Goal: Task Accomplishment & Management: Complete application form

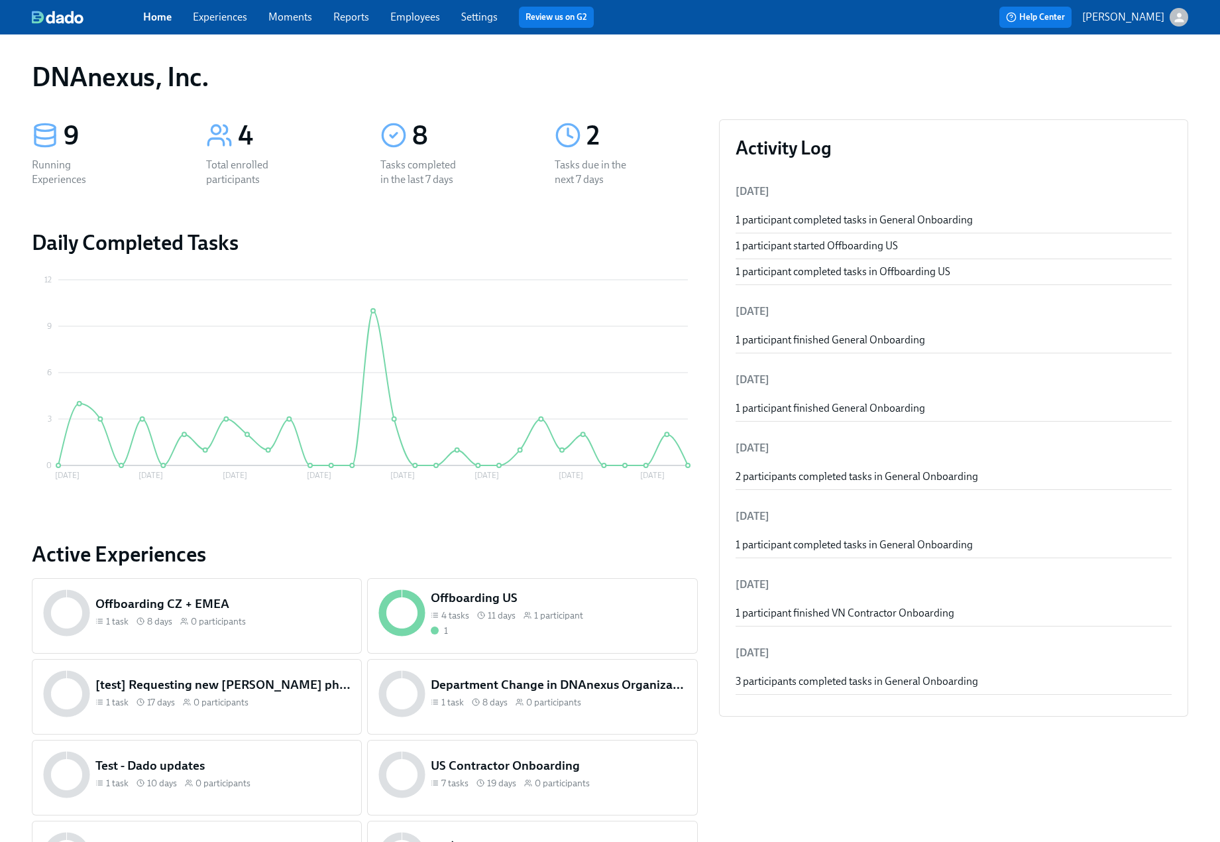
click at [235, 21] on link "Experiences" at bounding box center [220, 17] width 54 height 13
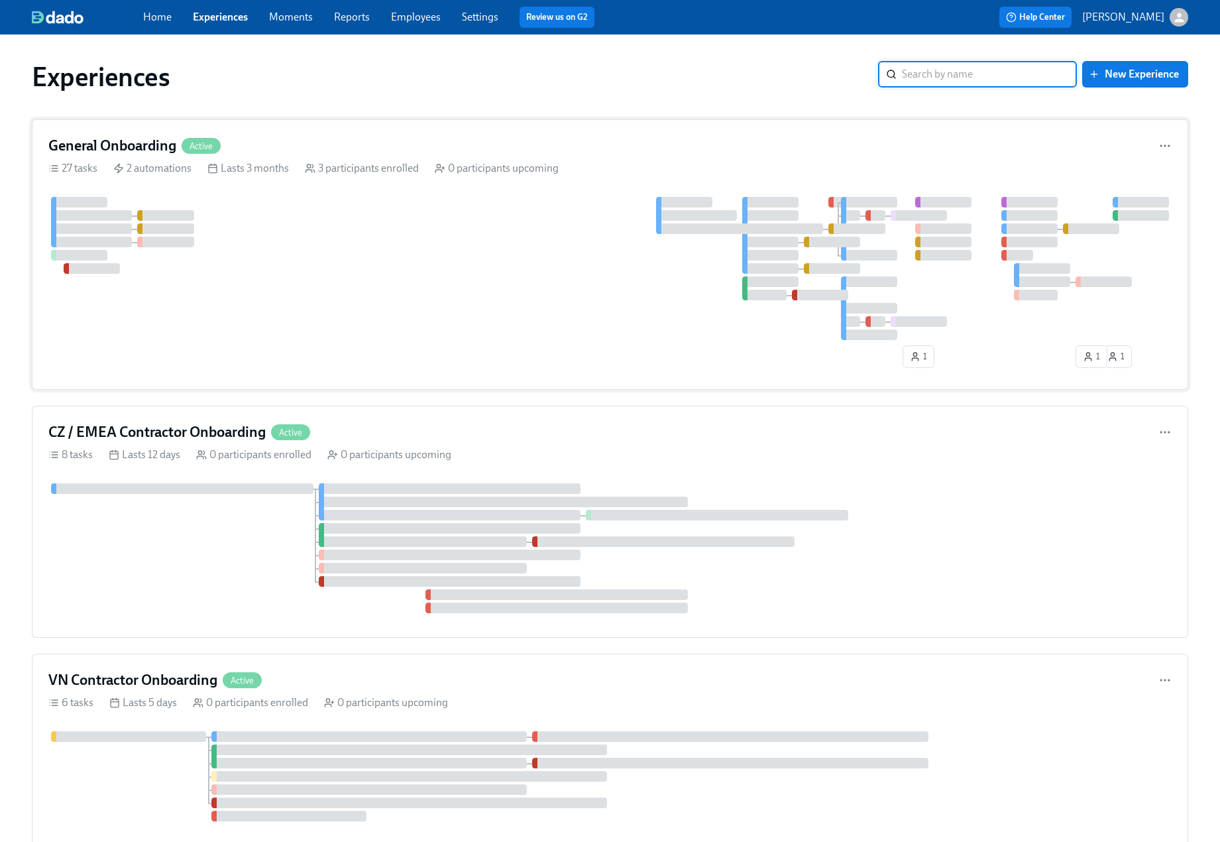
click at [284, 218] on div at bounding box center [609, 268] width 1123 height 143
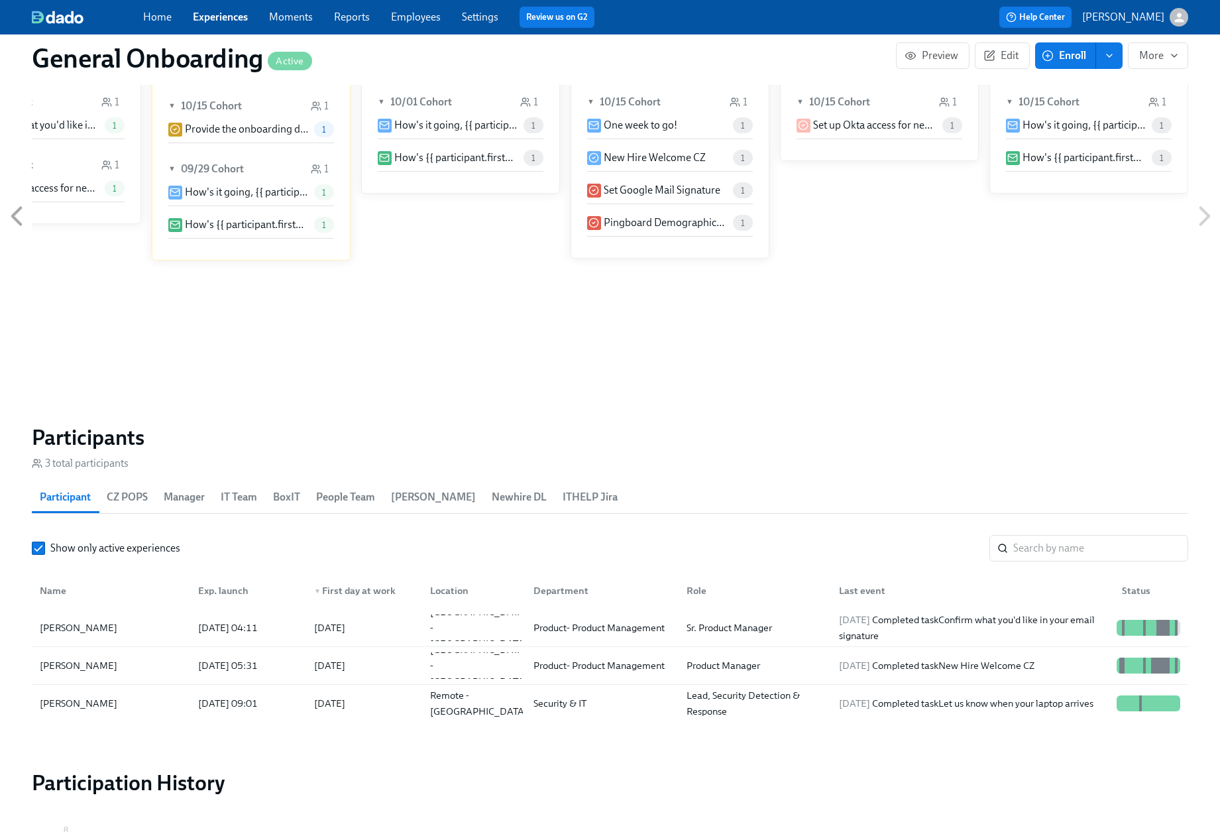
scroll to position [1161, 0]
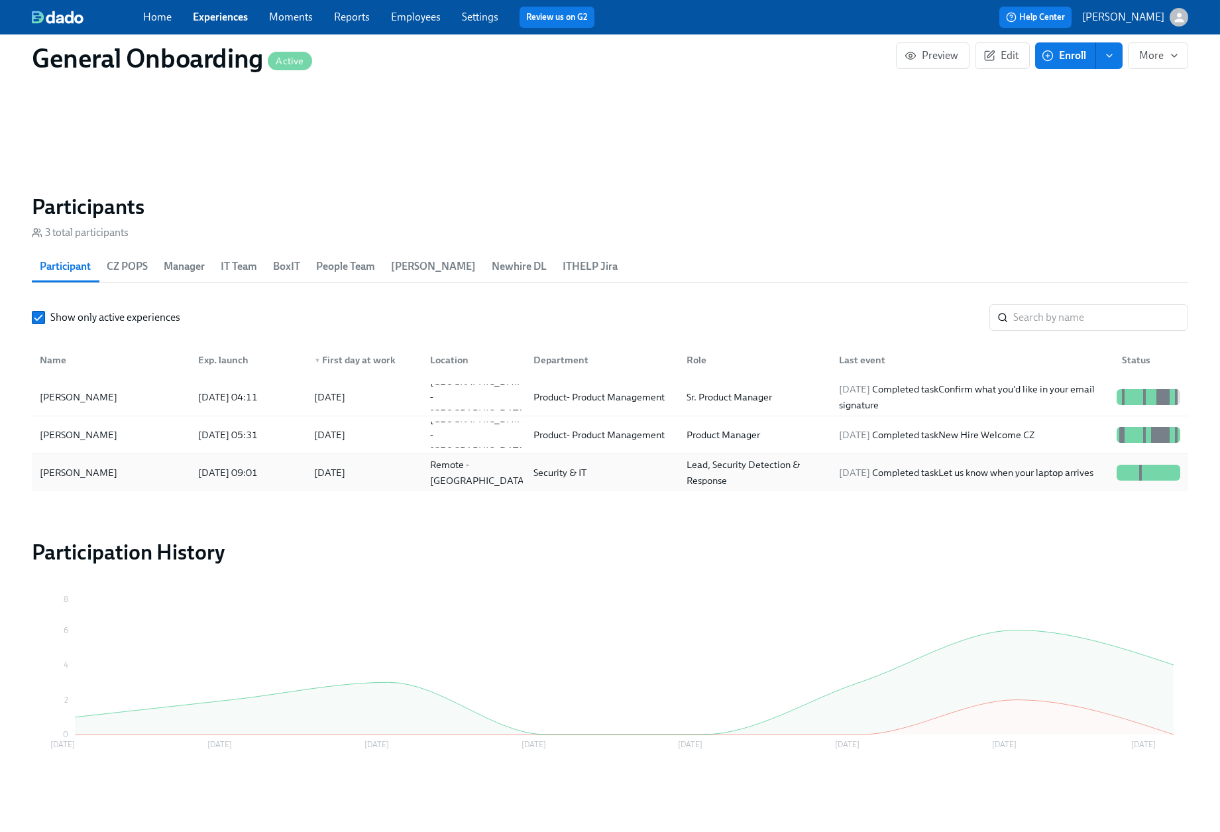
click at [67, 468] on div "[PERSON_NAME]" at bounding box center [78, 473] width 88 height 16
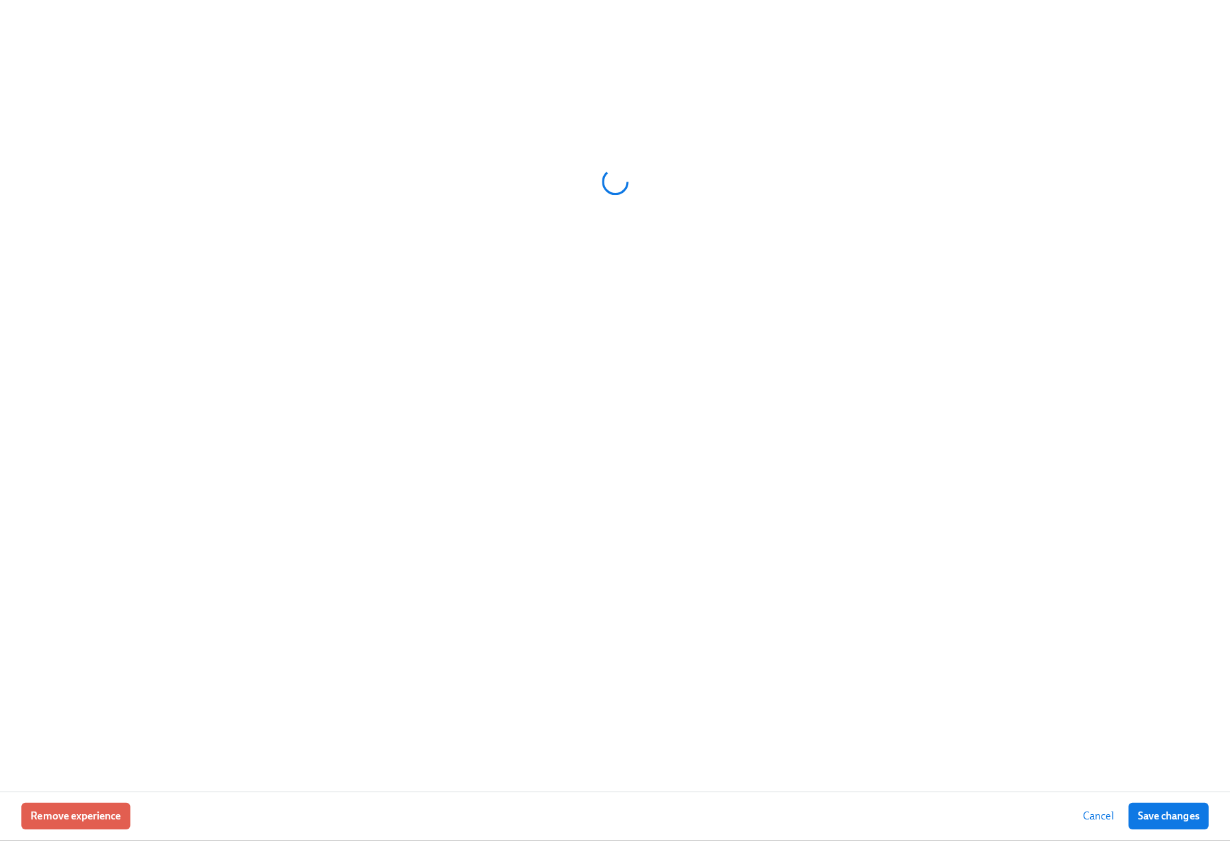
scroll to position [1151, 0]
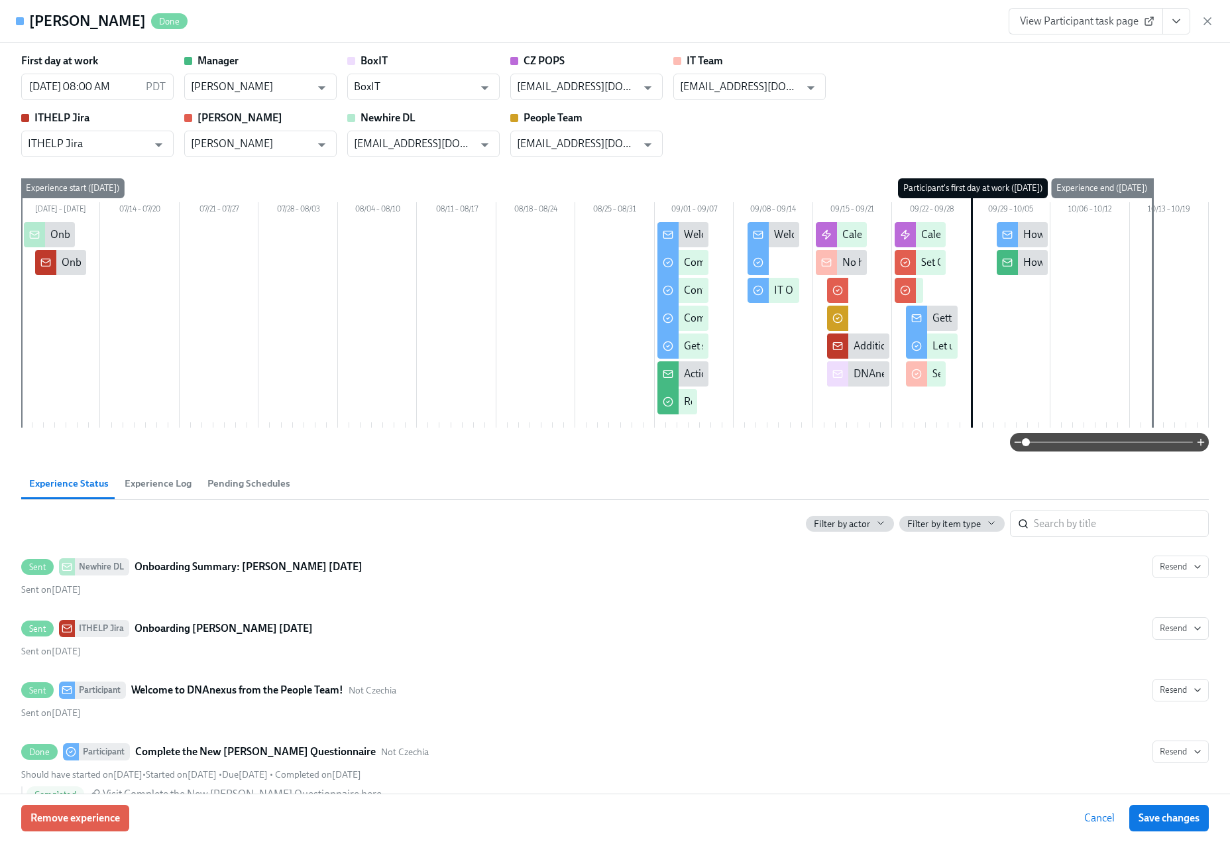
click at [1105, 25] on span "View Participant task page" at bounding box center [1086, 21] width 132 height 13
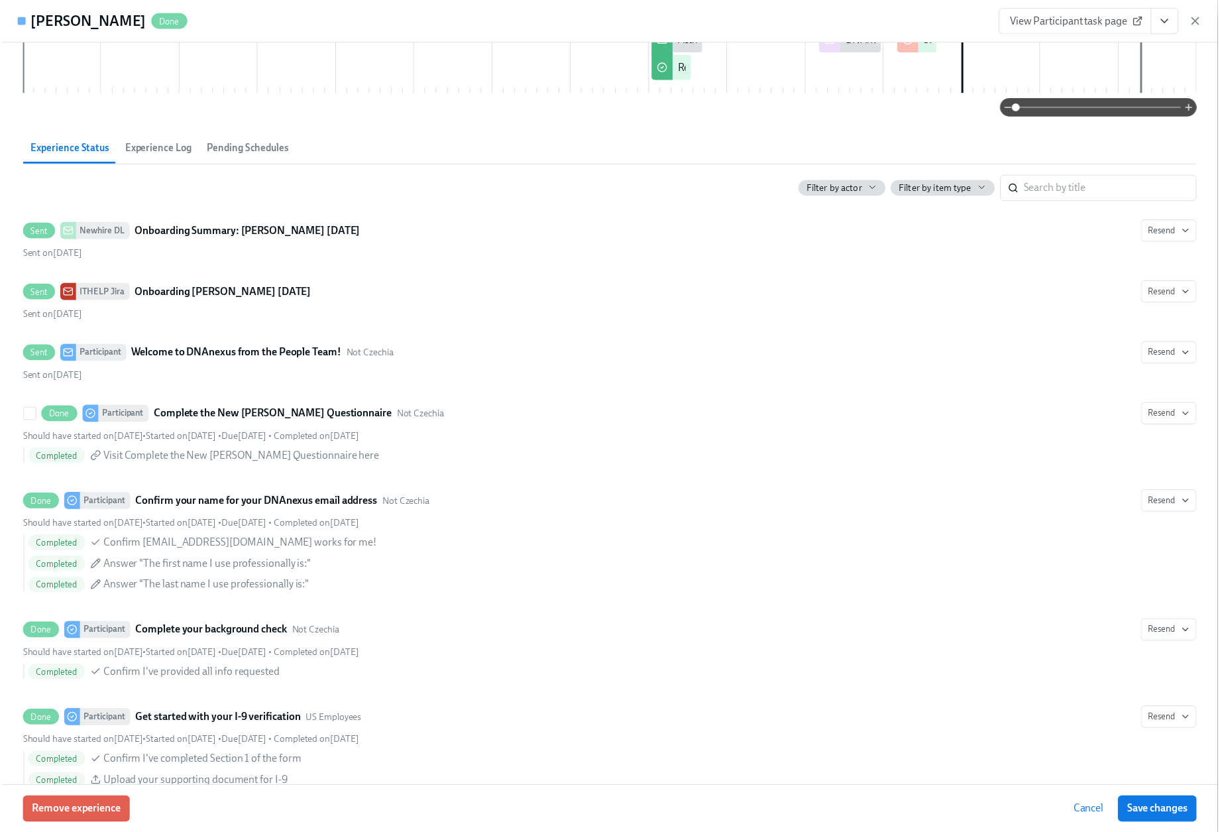
scroll to position [0, 0]
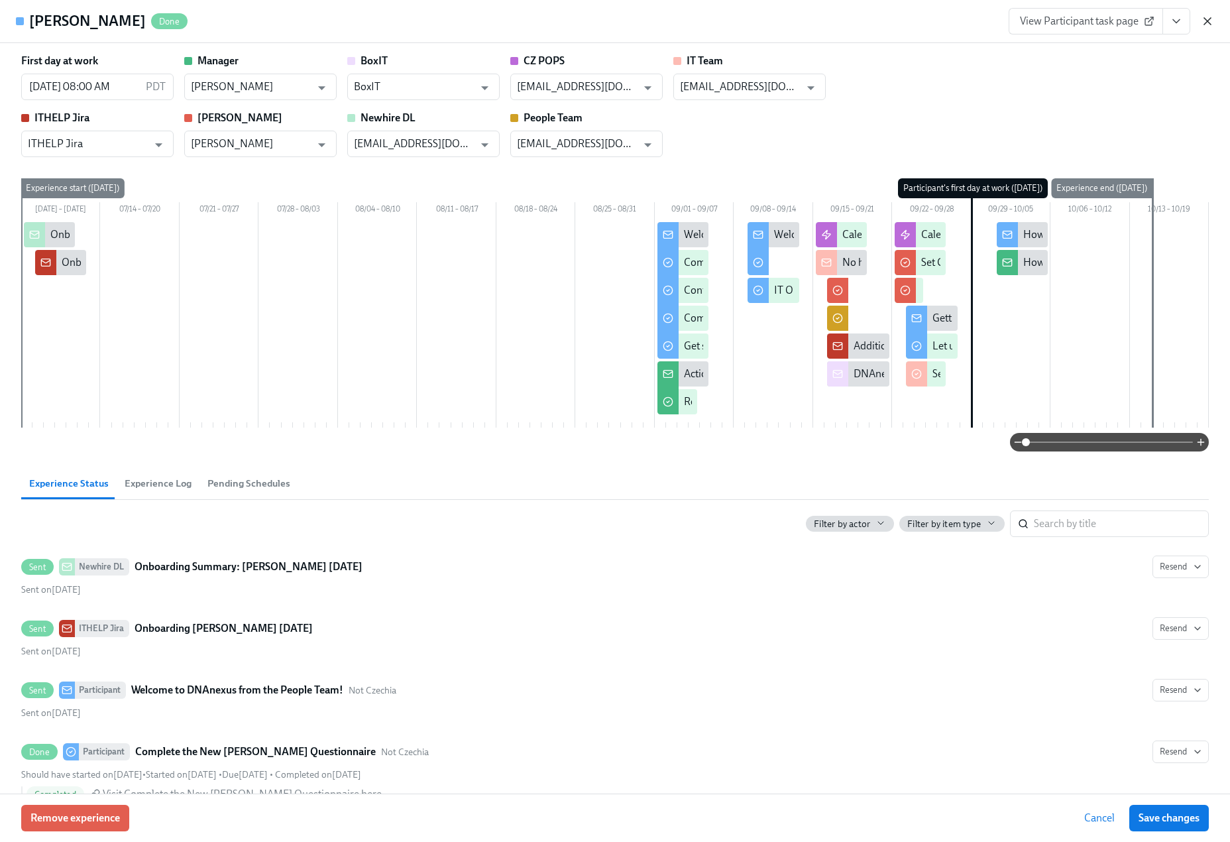
click at [1105, 25] on icon "button" at bounding box center [1207, 21] width 13 height 13
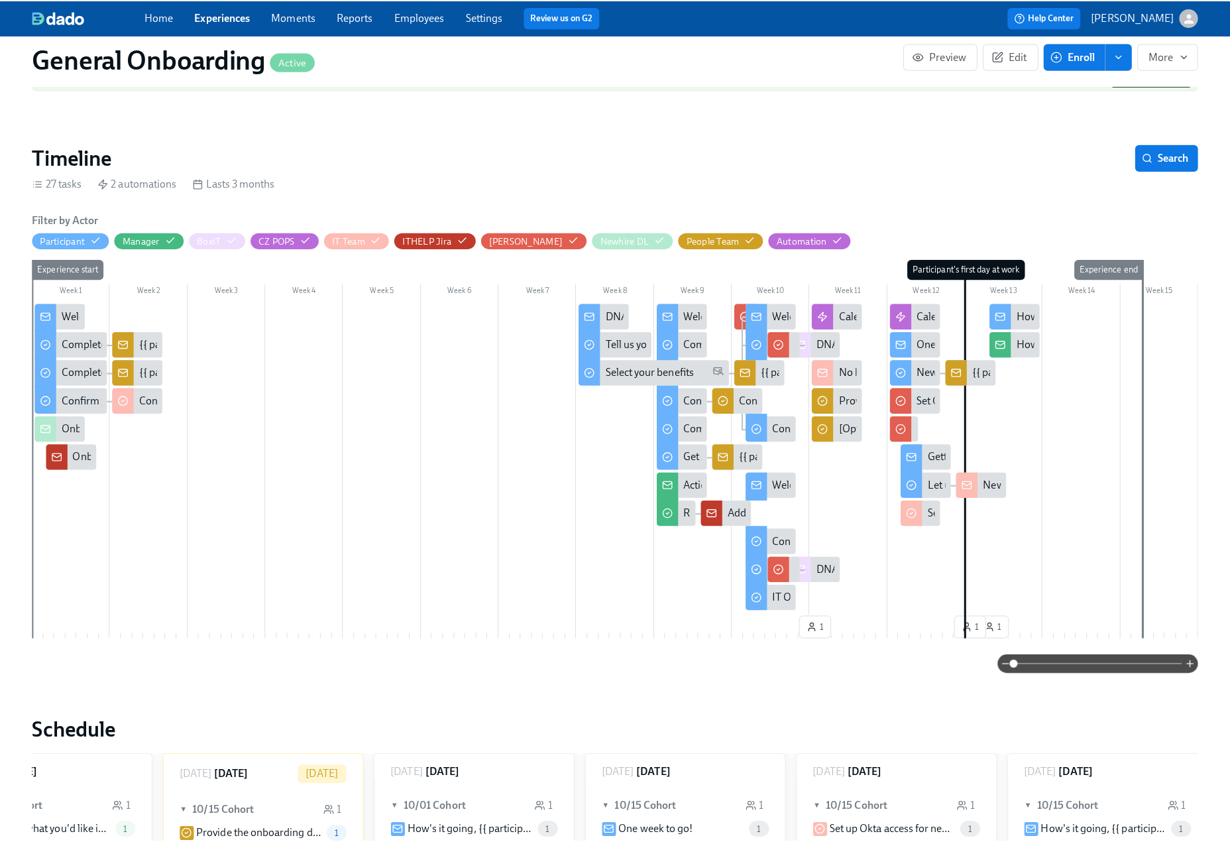
scroll to position [227, 0]
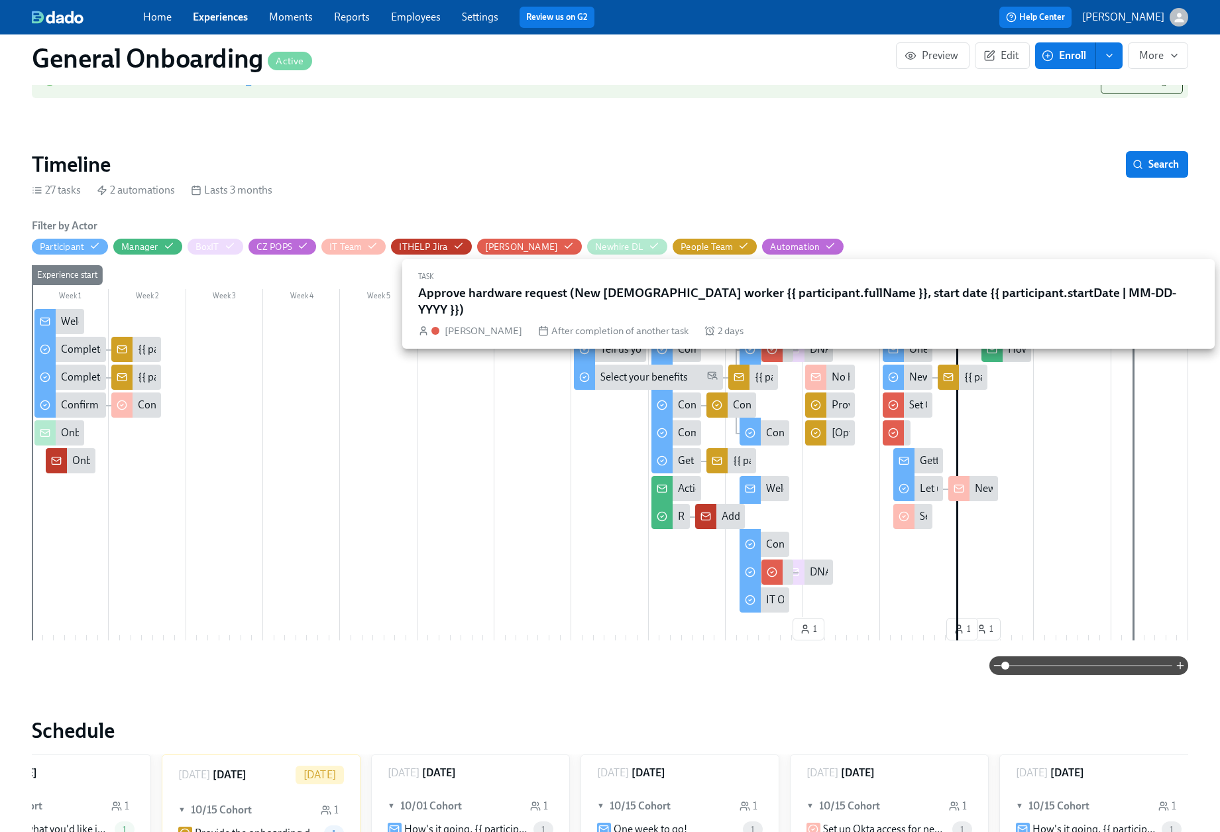
click at [775, 346] on circle at bounding box center [771, 349] width 9 height 9
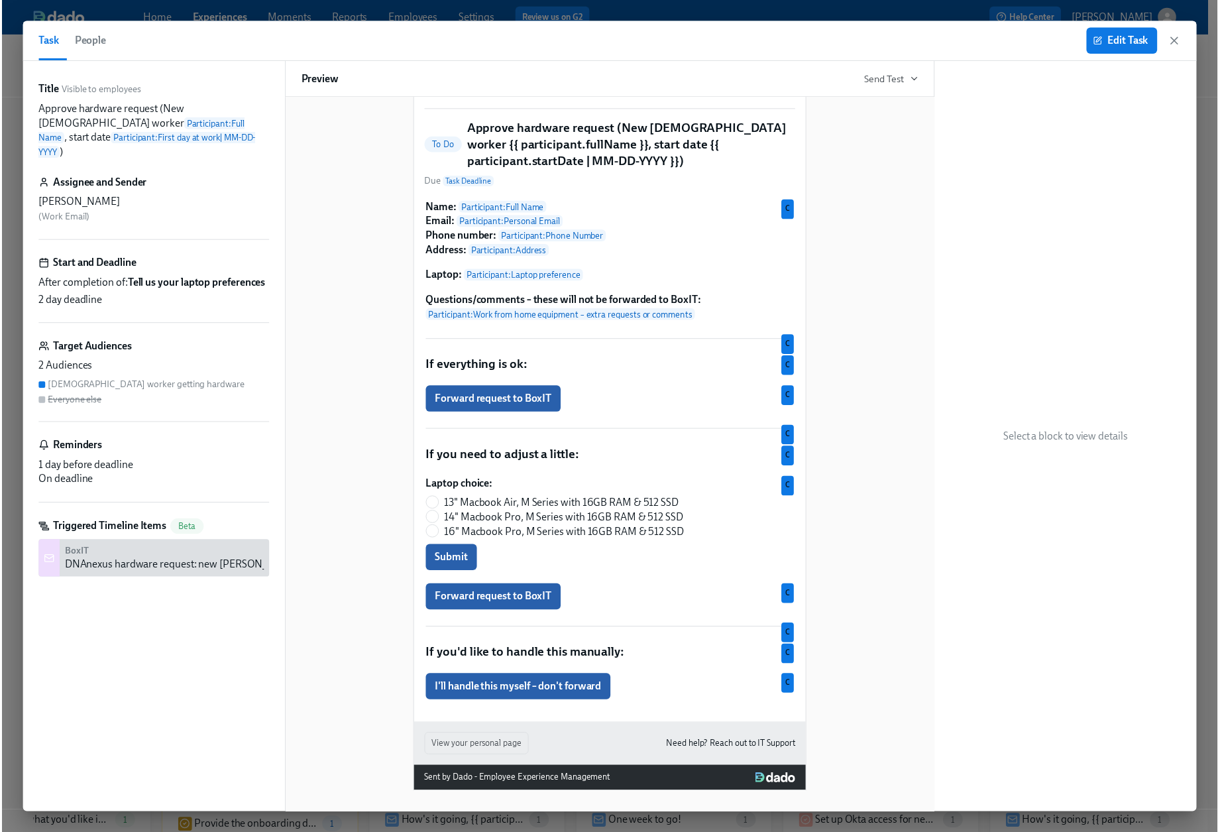
scroll to position [103, 0]
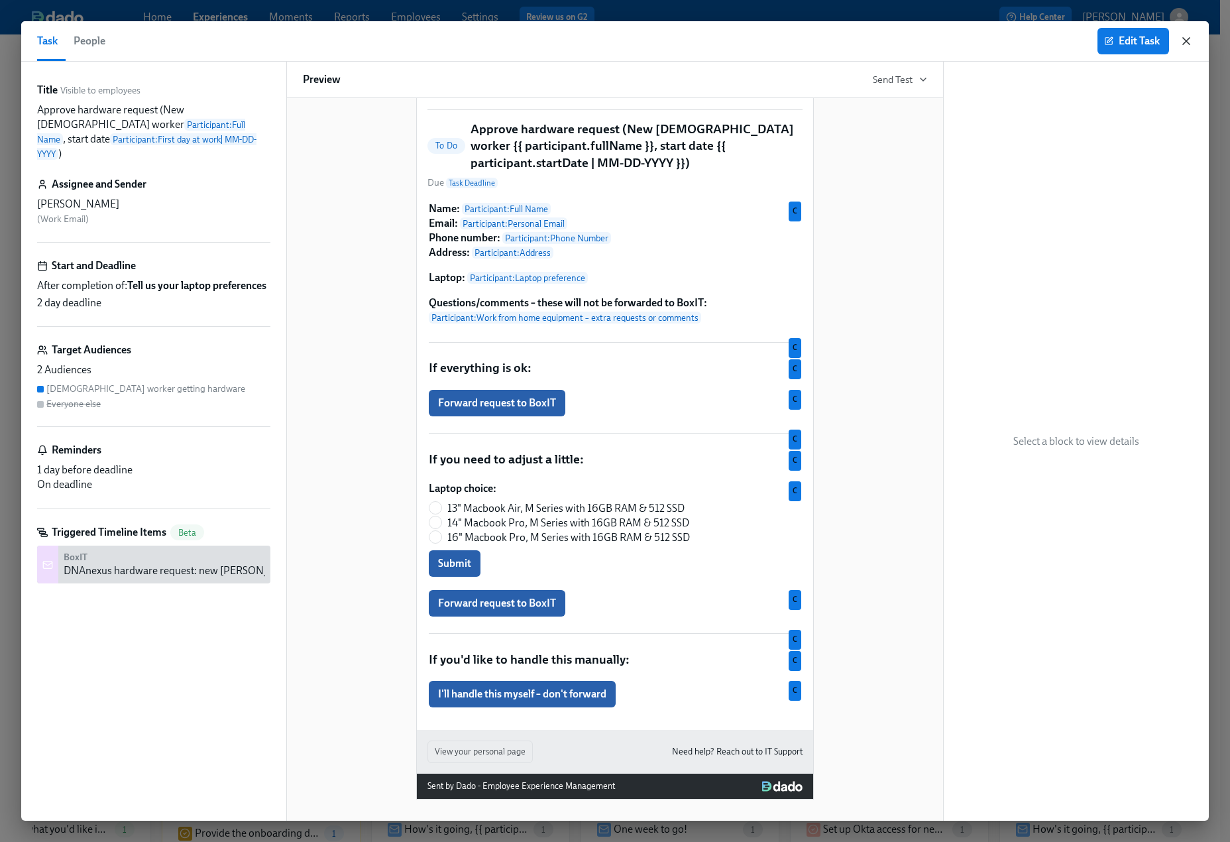
click at [1105, 36] on icon "button" at bounding box center [1186, 40] width 13 height 13
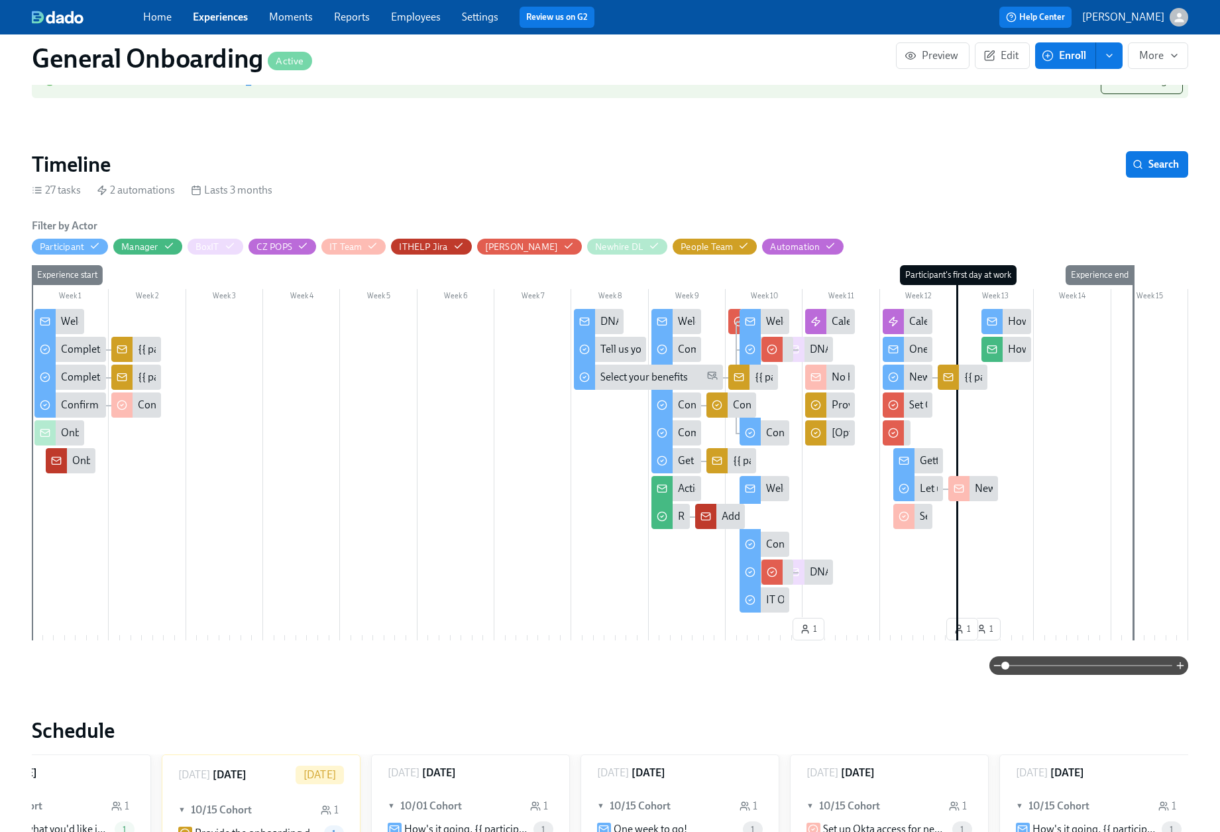
click at [814, 350] on div "DNAnexus hardware request: new [PERSON_NAME] {{ participant.fullName }}, start …" at bounding box center [1103, 349] width 586 height 15
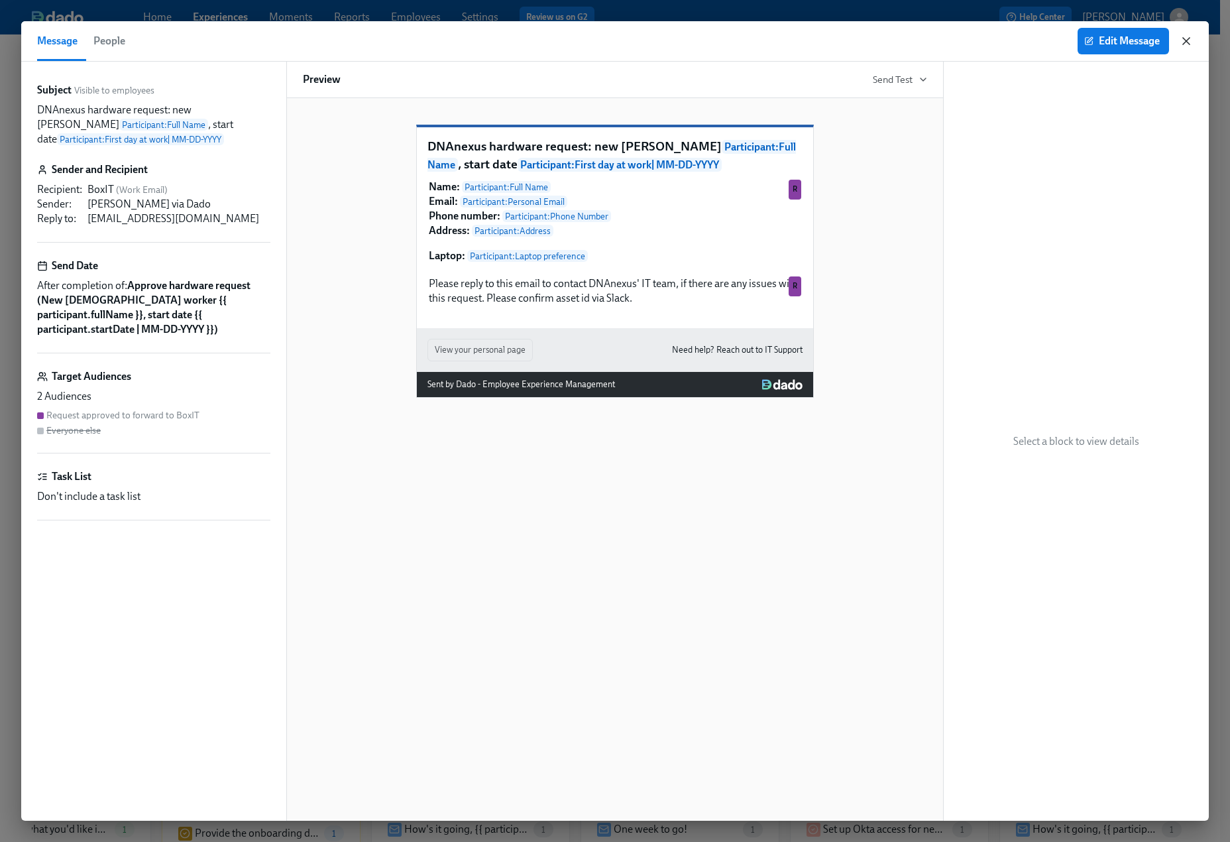
click at [1105, 42] on icon "button" at bounding box center [1186, 41] width 7 height 7
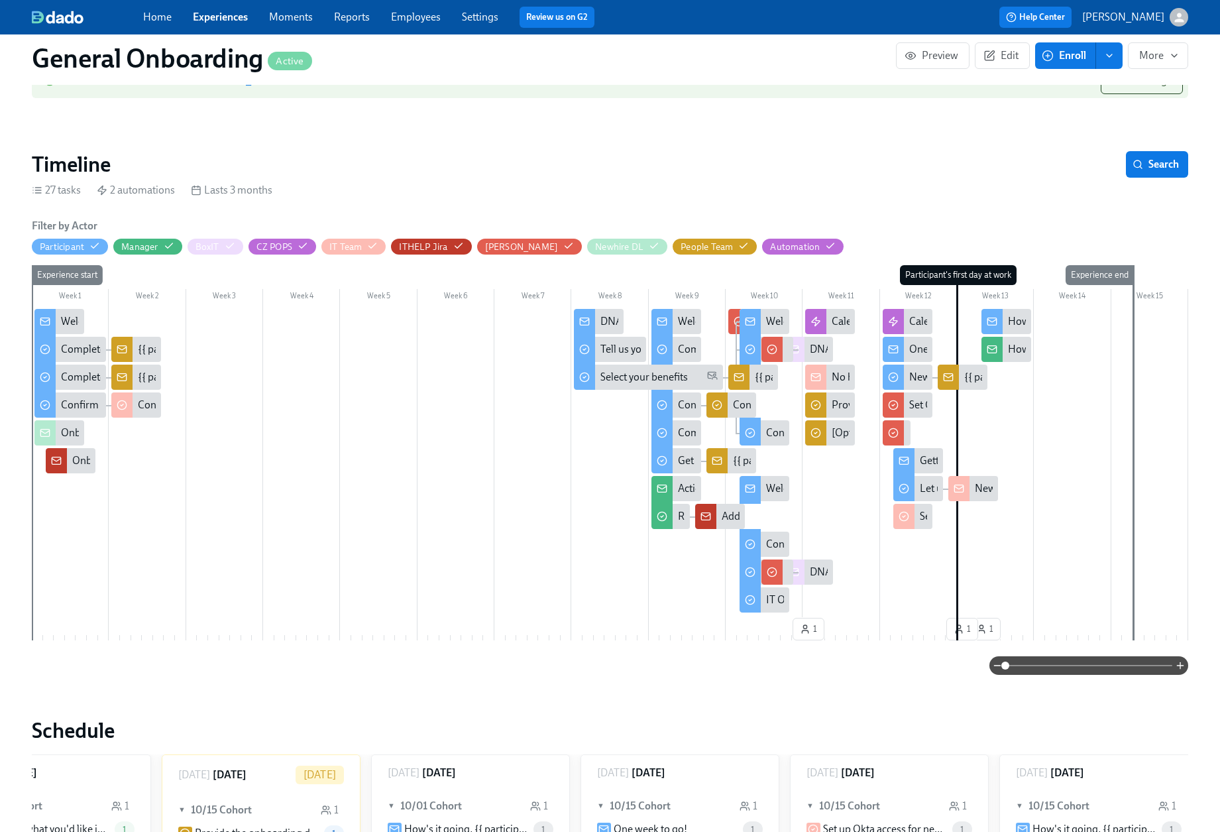
click at [807, 351] on div "DNAnexus hardware request: new [PERSON_NAME] {{ participant.fullName }}, start …" at bounding box center [808, 349] width 50 height 25
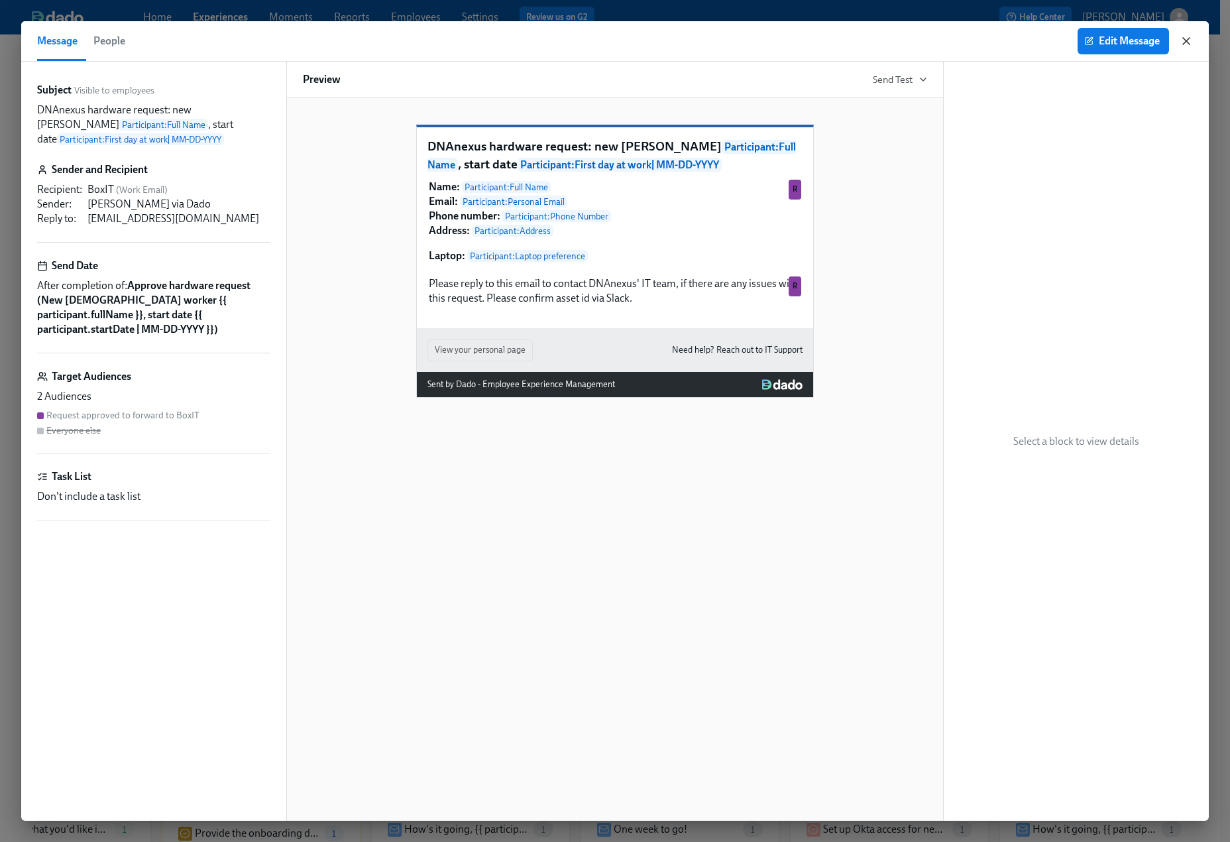
click at [1105, 38] on icon "button" at bounding box center [1186, 40] width 13 height 13
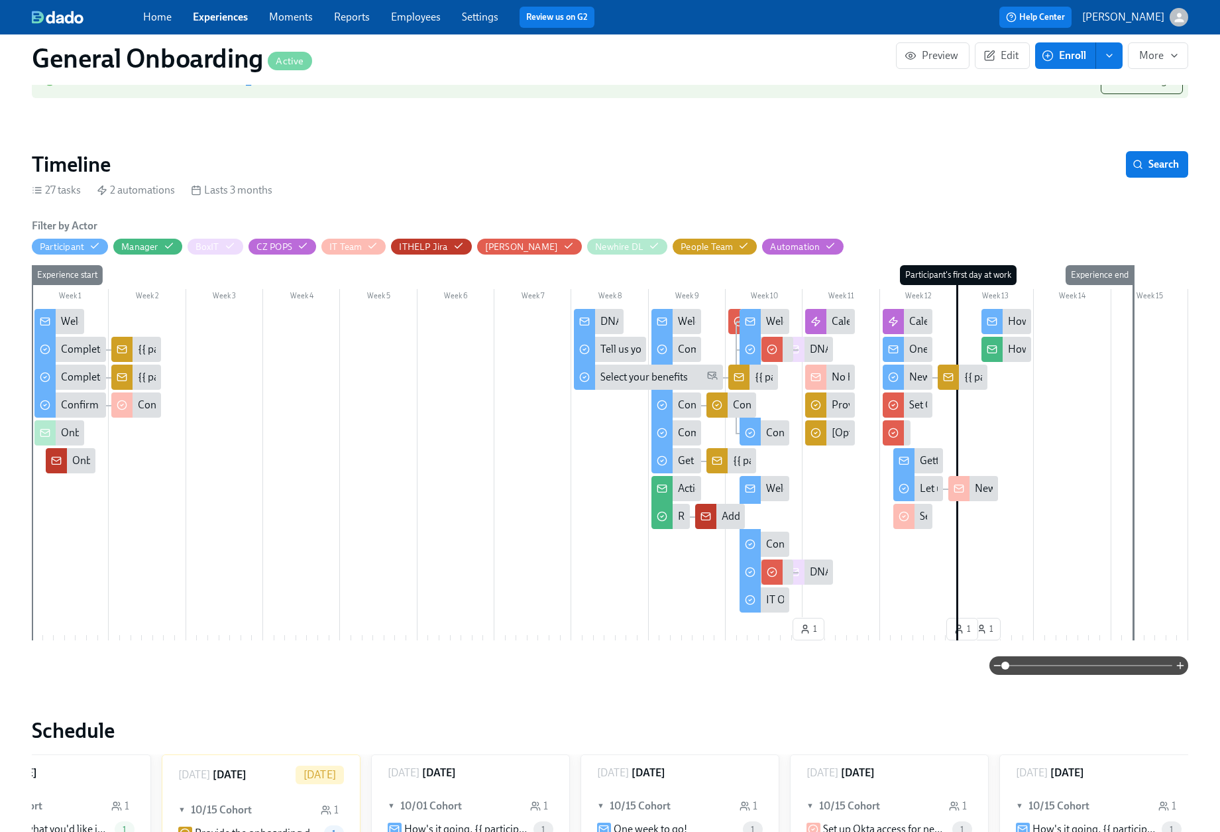
click at [1007, 317] on div "How's it going, {{ participant.firstName }}?" at bounding box center [1006, 321] width 50 height 25
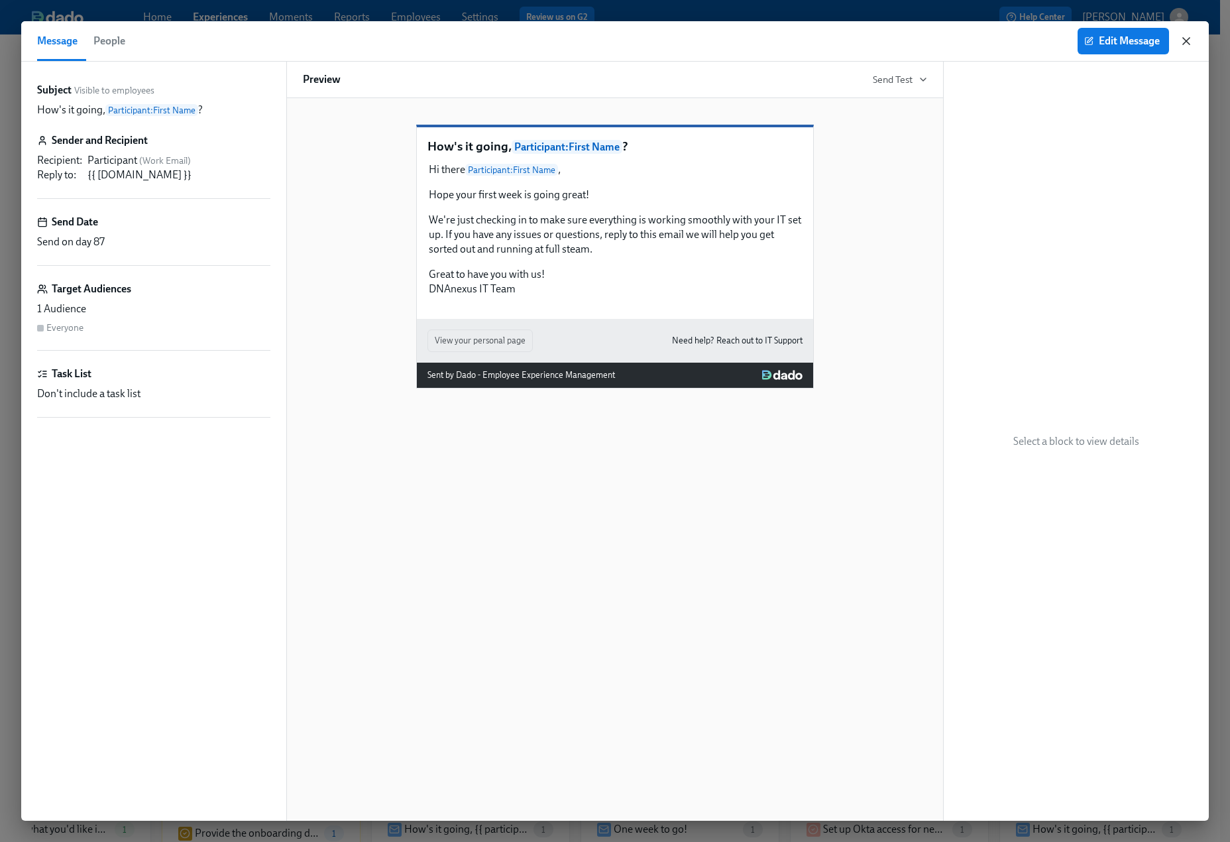
click at [1105, 38] on icon "button" at bounding box center [1186, 40] width 13 height 13
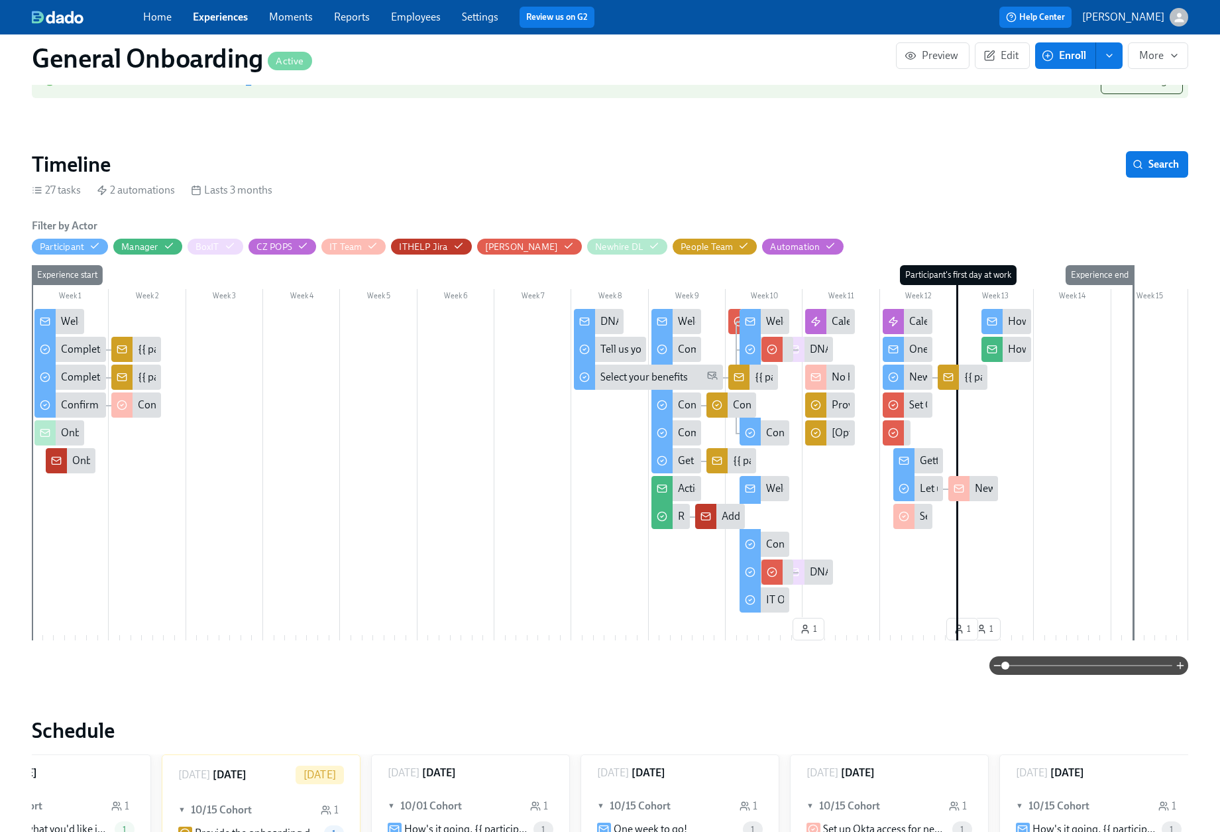
click at [1009, 345] on div "How's {{ participant.firstName }}'s onboarding going?" at bounding box center [1130, 349] width 245 height 15
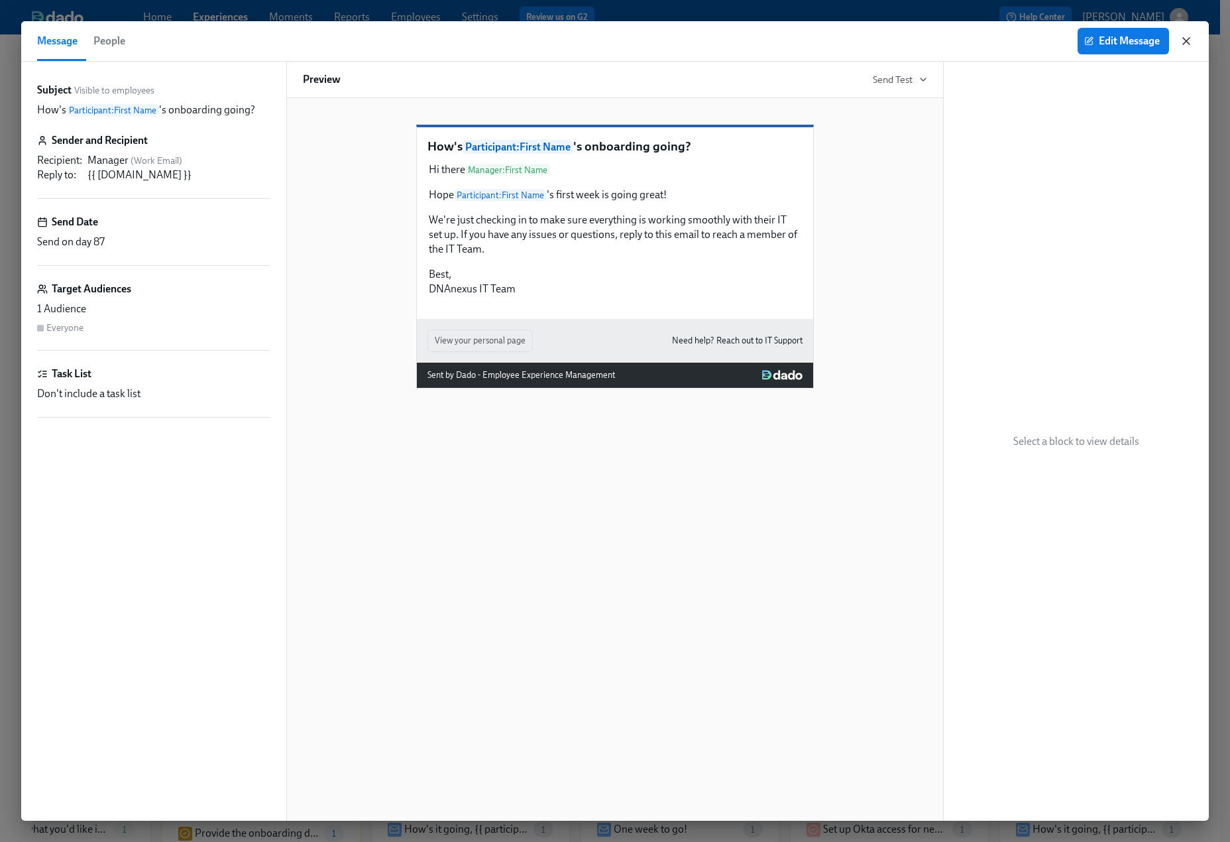
click at [1105, 46] on icon "button" at bounding box center [1186, 40] width 13 height 13
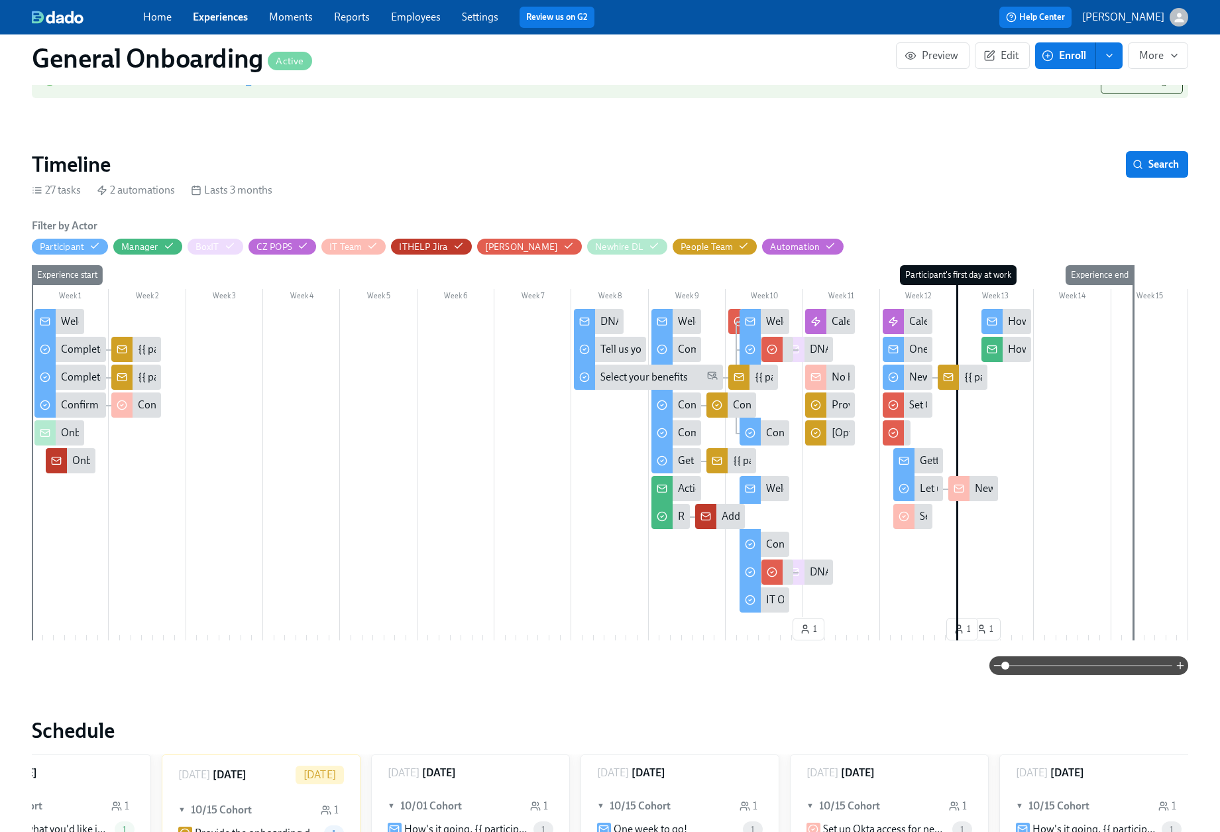
click at [717, 461] on icon at bounding box center [716, 460] width 9 height 3
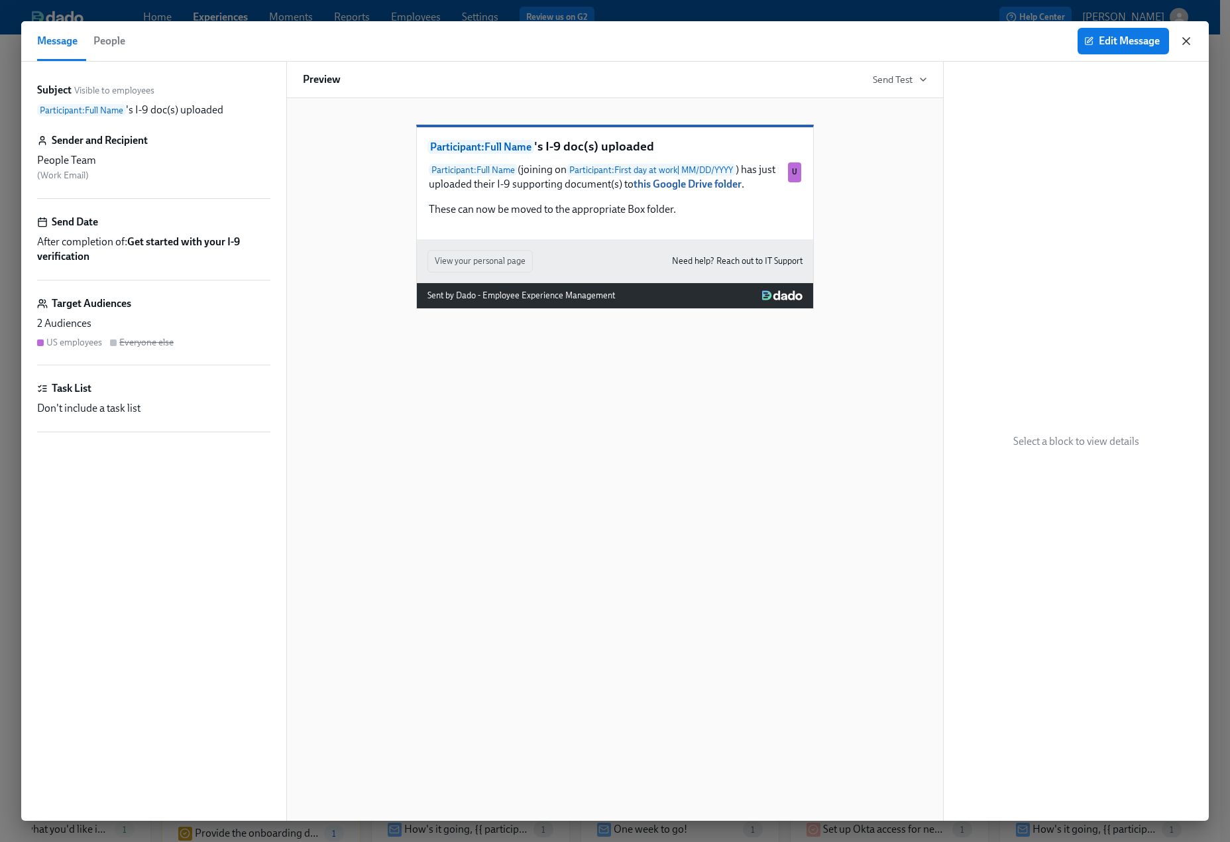
click at [1105, 38] on icon "button" at bounding box center [1186, 41] width 7 height 7
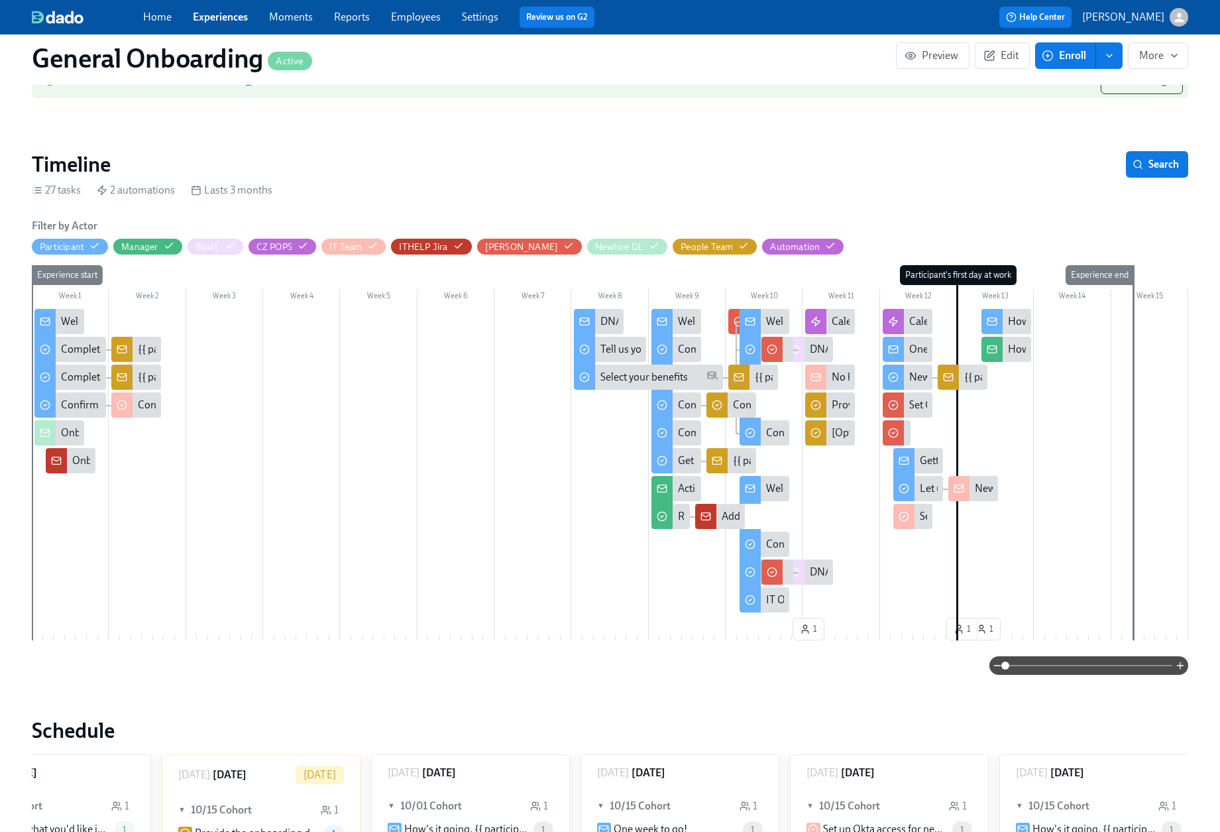
click at [719, 516] on div "Additional access request for new [PERSON_NAME]: {{ participant.fullName }} (st…" at bounding box center [720, 516] width 50 height 25
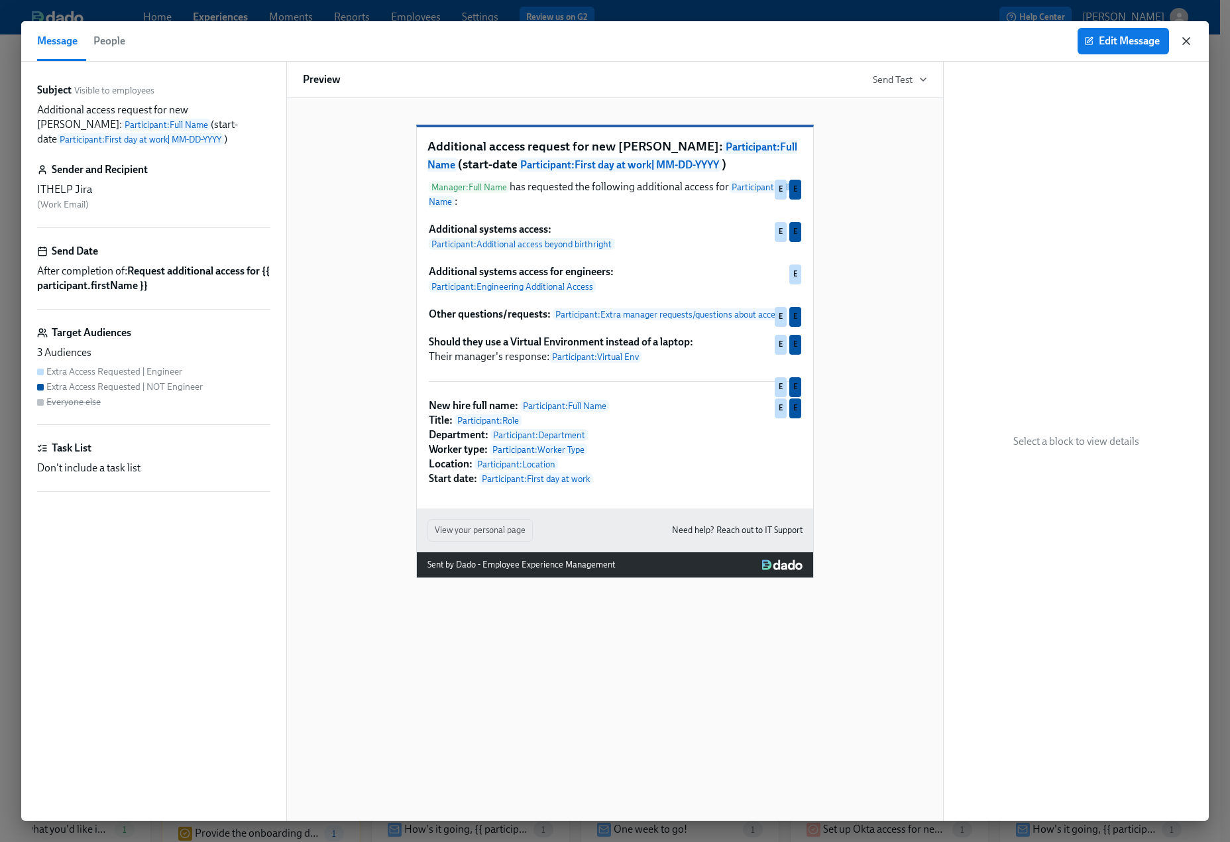
click at [1105, 39] on icon "button" at bounding box center [1186, 40] width 13 height 13
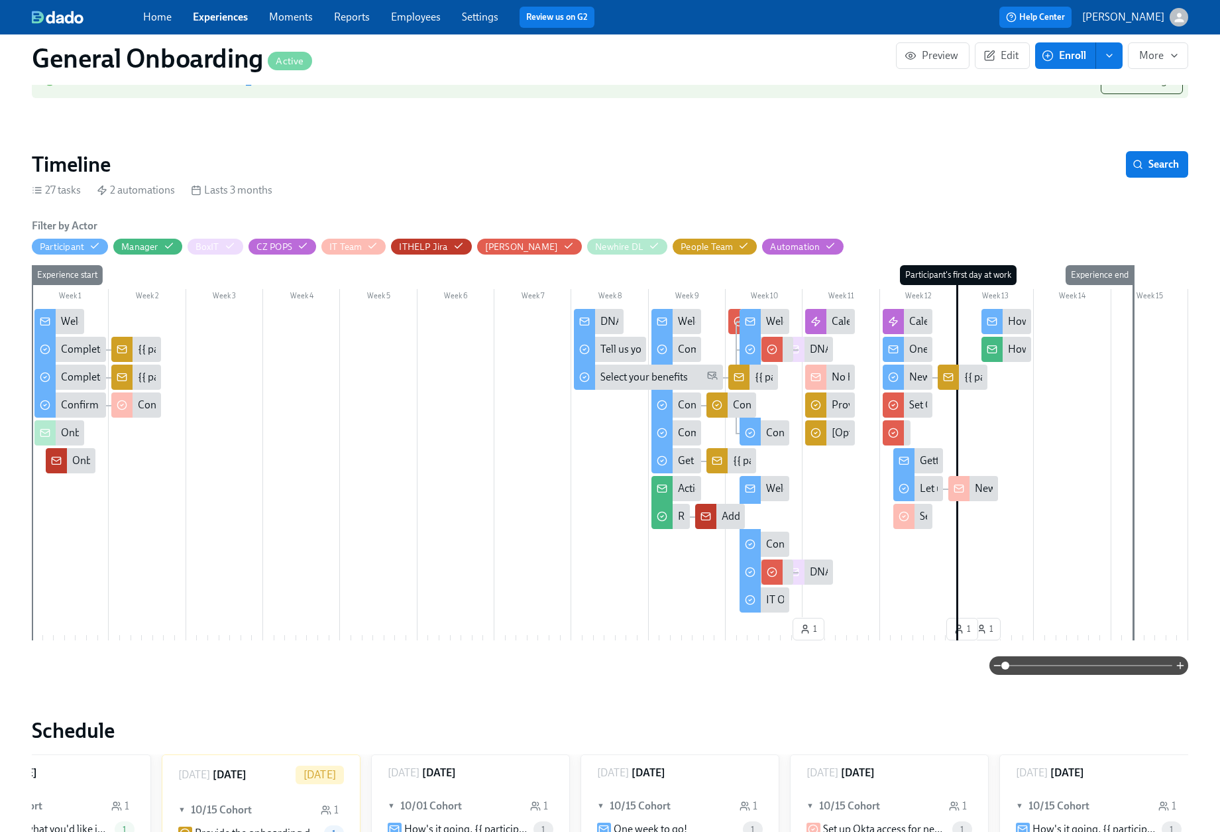
click at [800, 349] on div at bounding box center [793, 349] width 21 height 25
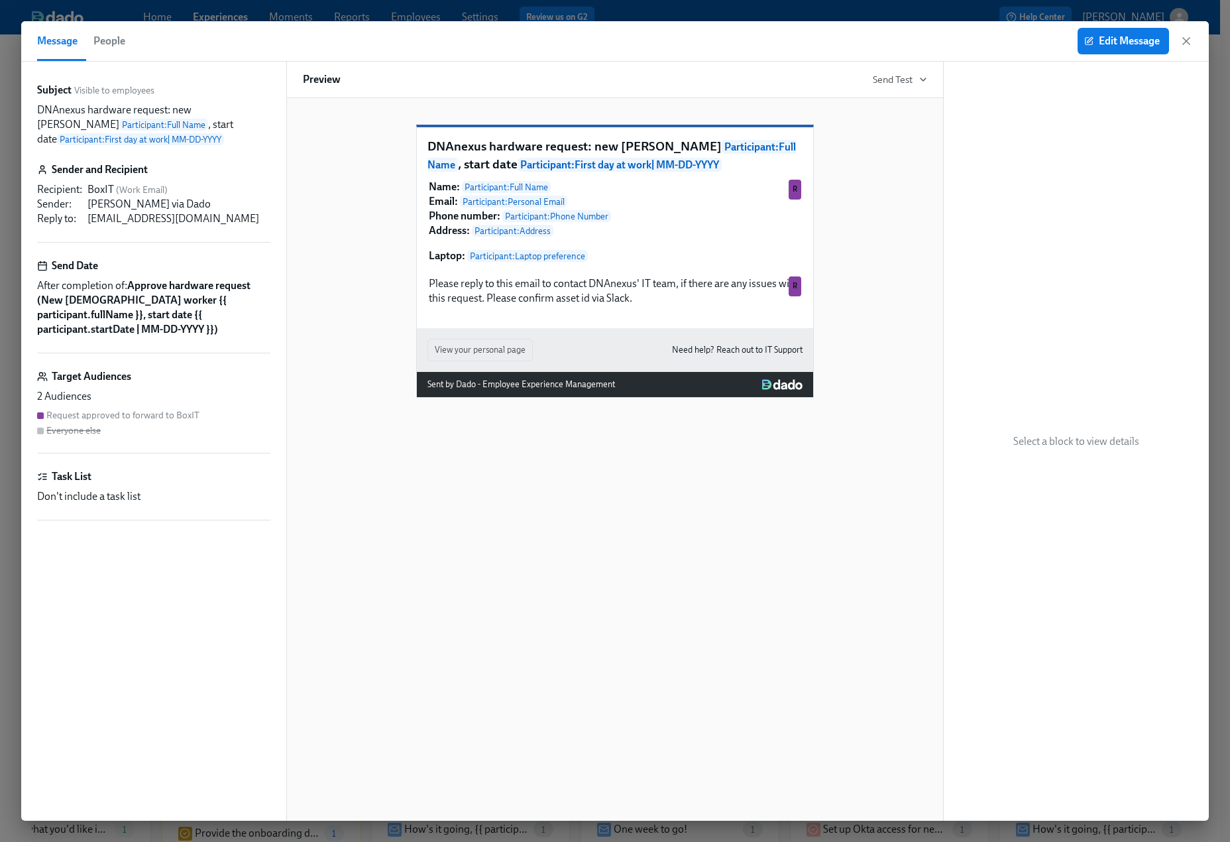
click at [1105, 43] on div "Message People Edit Message" at bounding box center [614, 41] width 1187 height 40
click at [1105, 44] on icon "button" at bounding box center [1186, 40] width 13 height 13
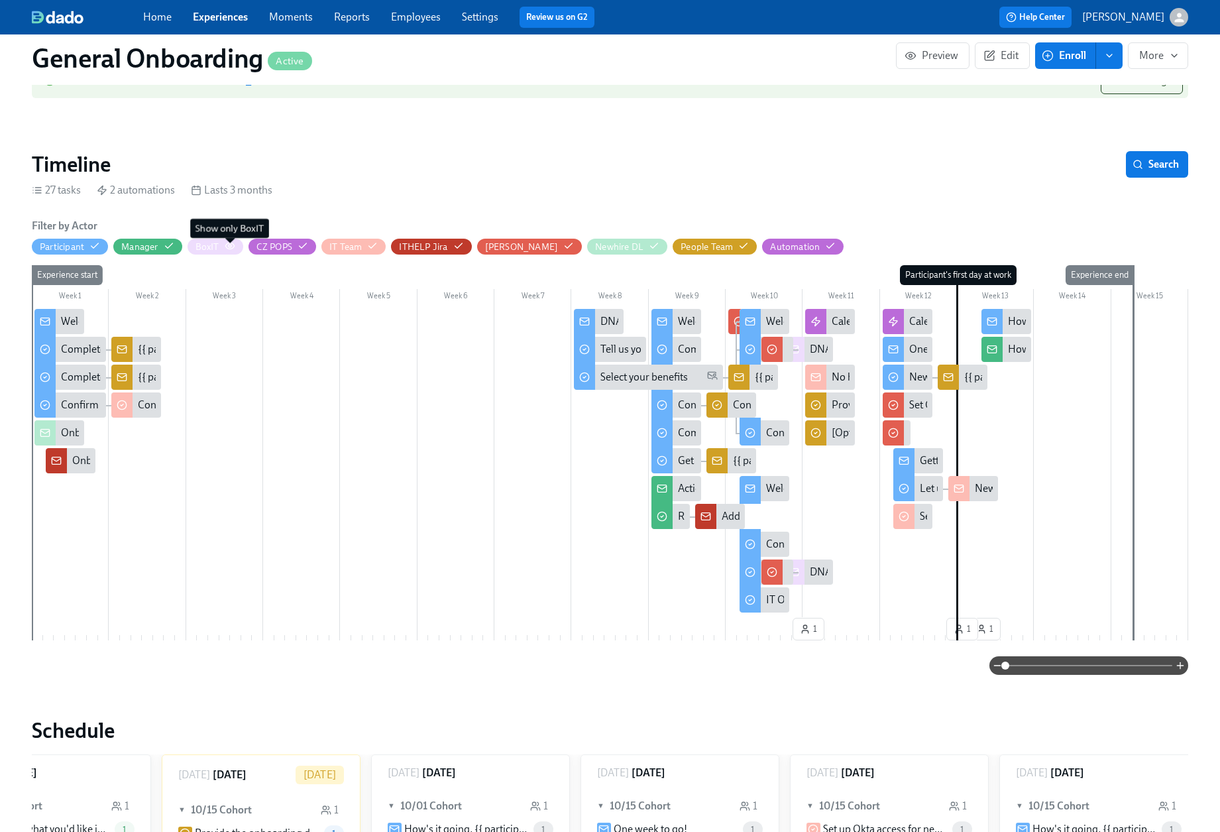
click at [227, 248] on icon "button" at bounding box center [229, 246] width 9 height 6
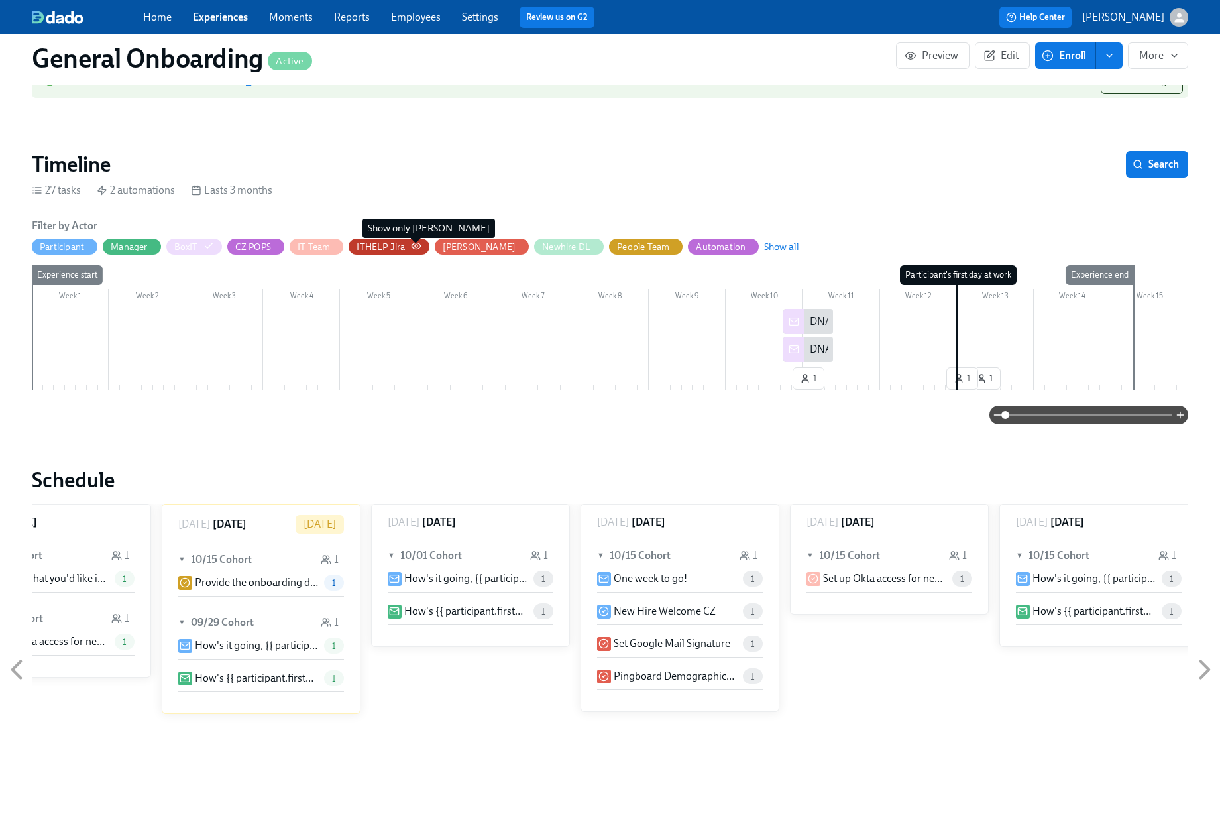
click at [413, 244] on icon "button" at bounding box center [416, 246] width 11 height 11
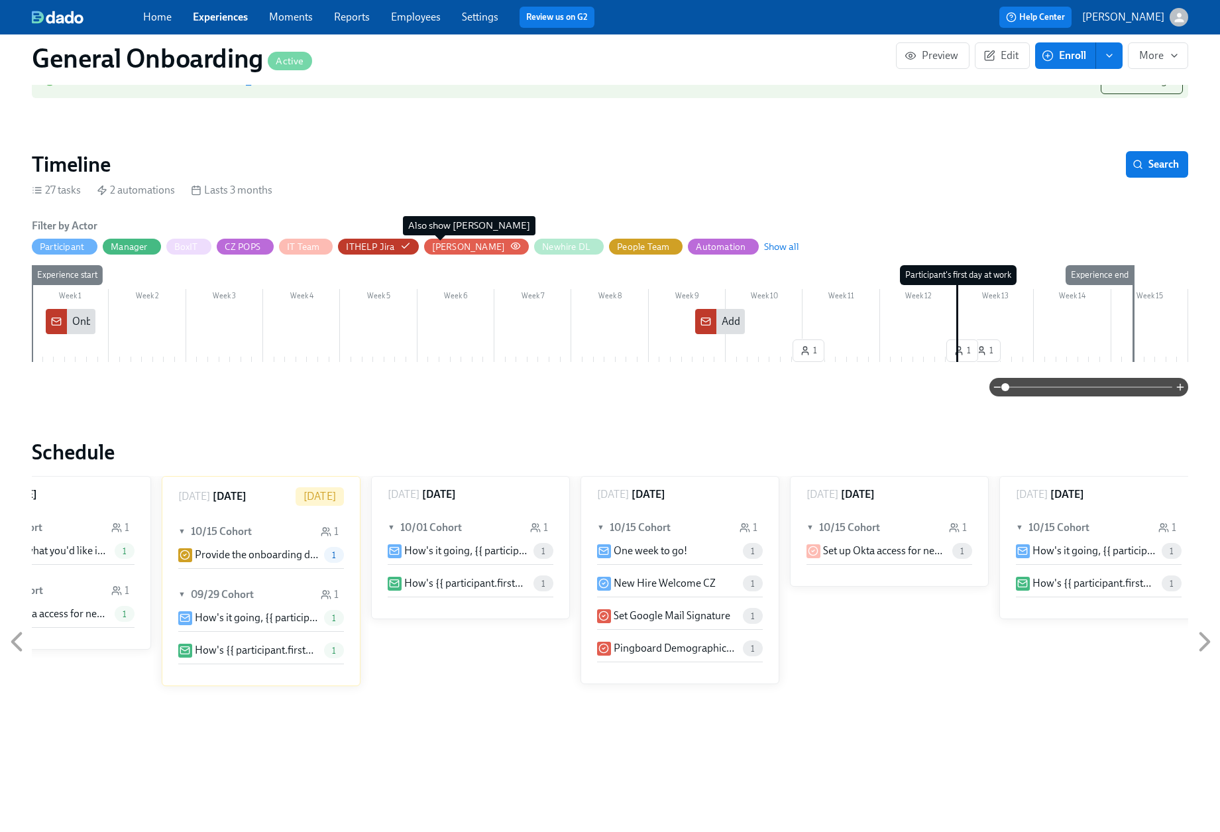
click at [445, 247] on div "[PERSON_NAME]" at bounding box center [469, 247] width 74 height 13
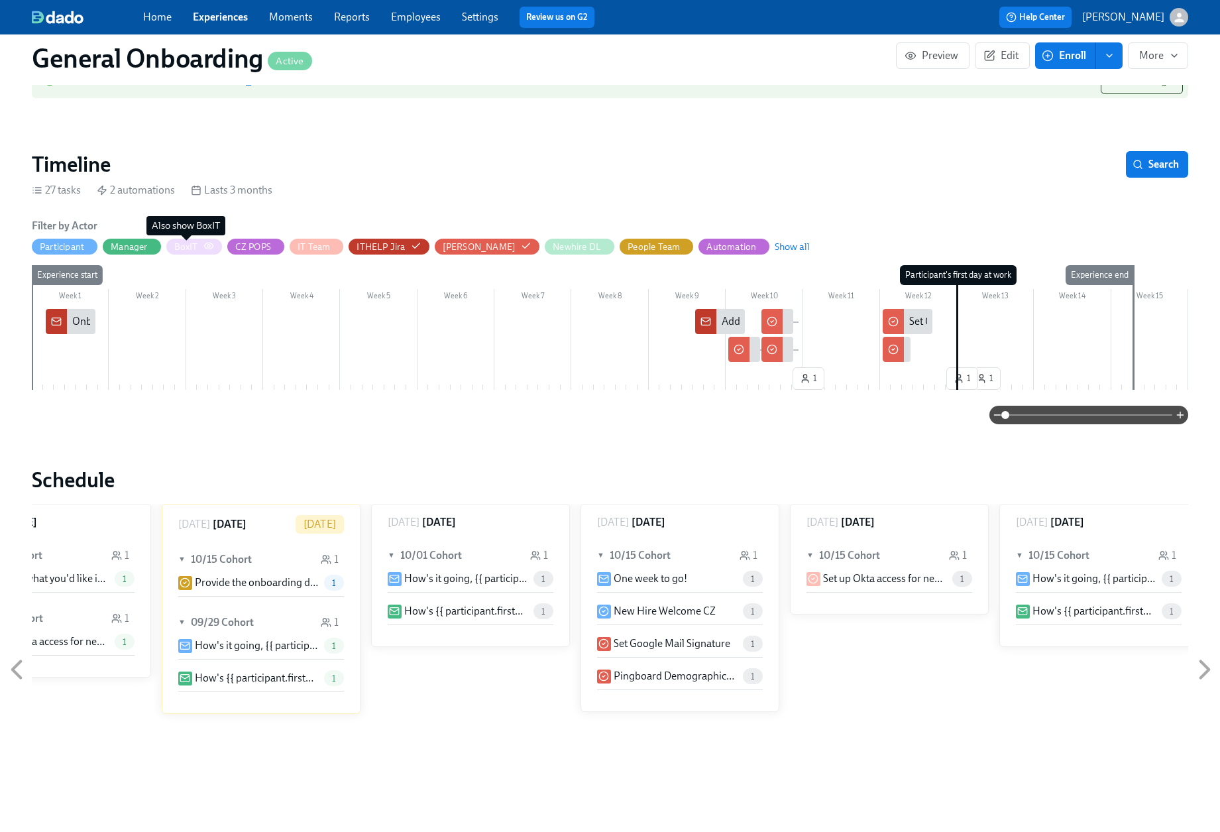
click at [191, 249] on div "BoxIT" at bounding box center [186, 247] width 24 height 13
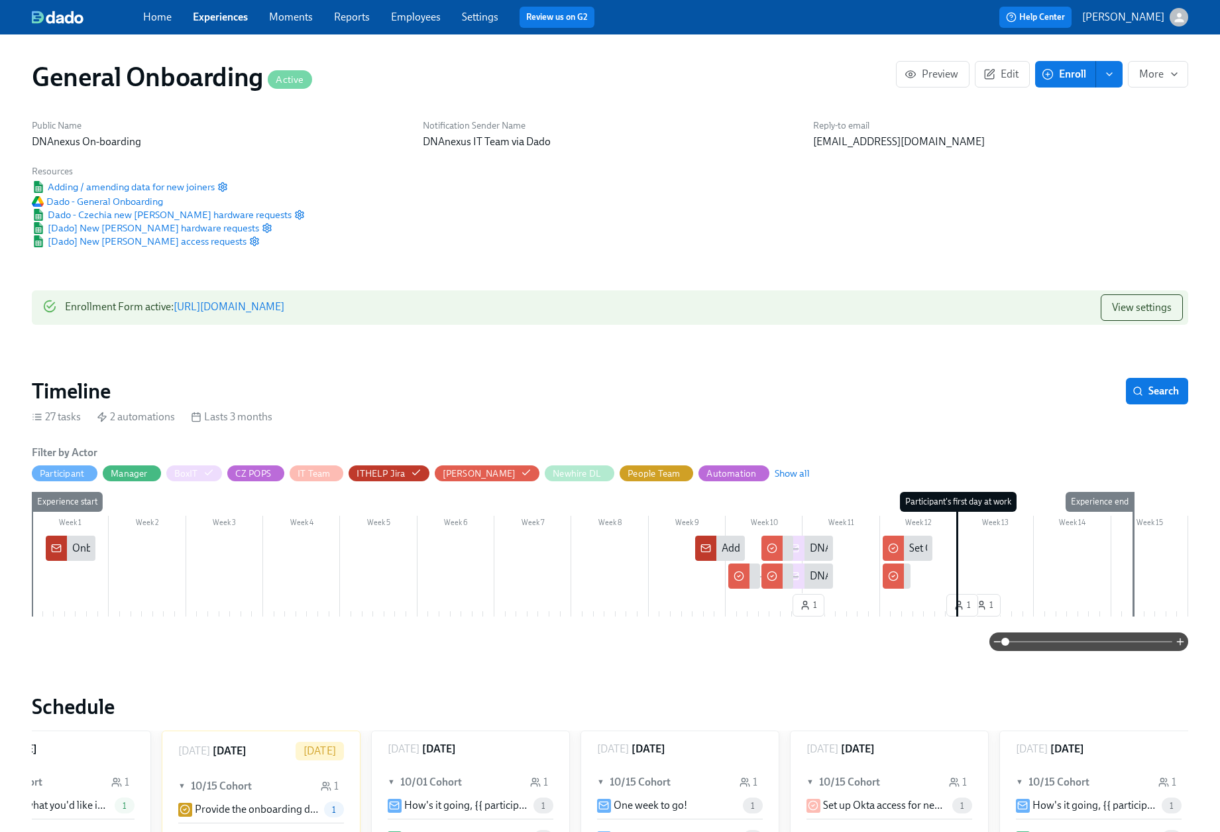
click at [211, 11] on link "Experiences" at bounding box center [220, 17] width 55 height 13
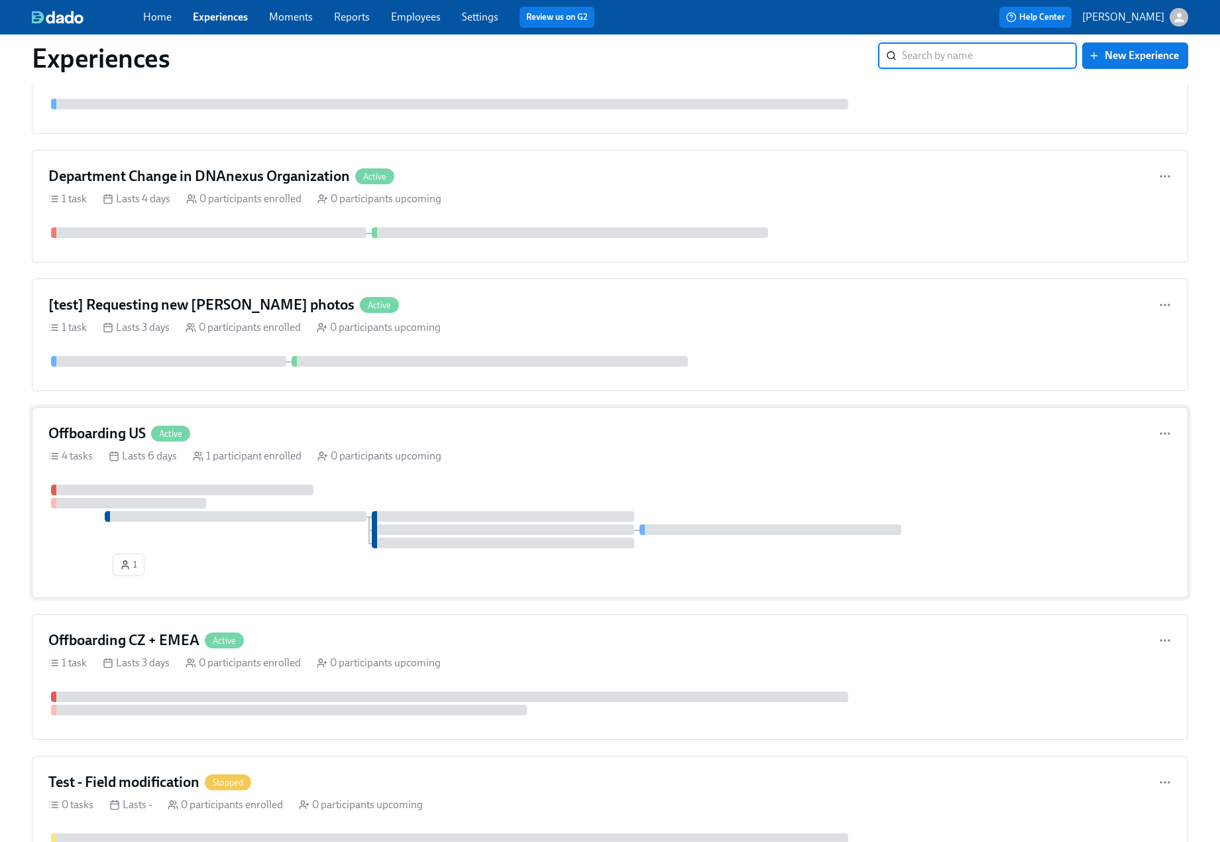
scroll to position [1089, 0]
click at [125, 433] on h4 "Offboarding US" at bounding box center [96, 432] width 97 height 20
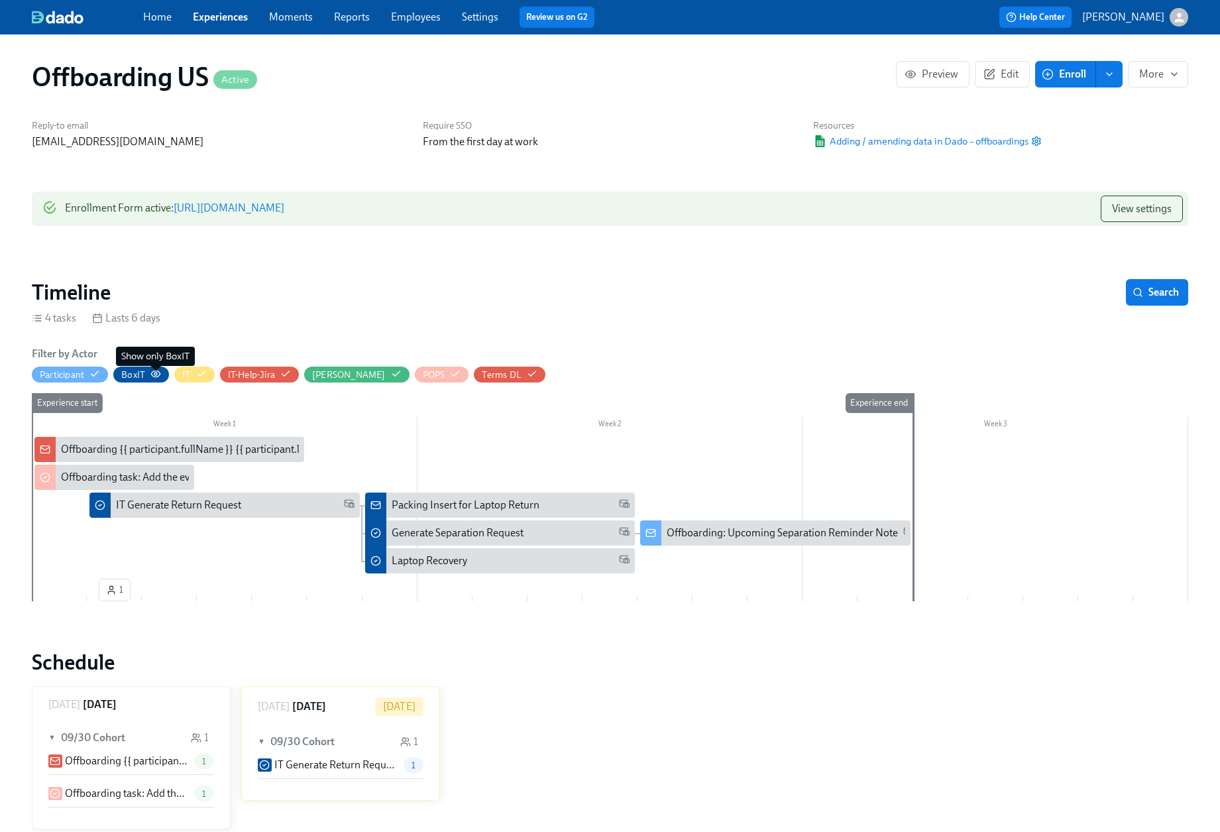
click at [153, 375] on icon "button" at bounding box center [155, 373] width 11 height 11
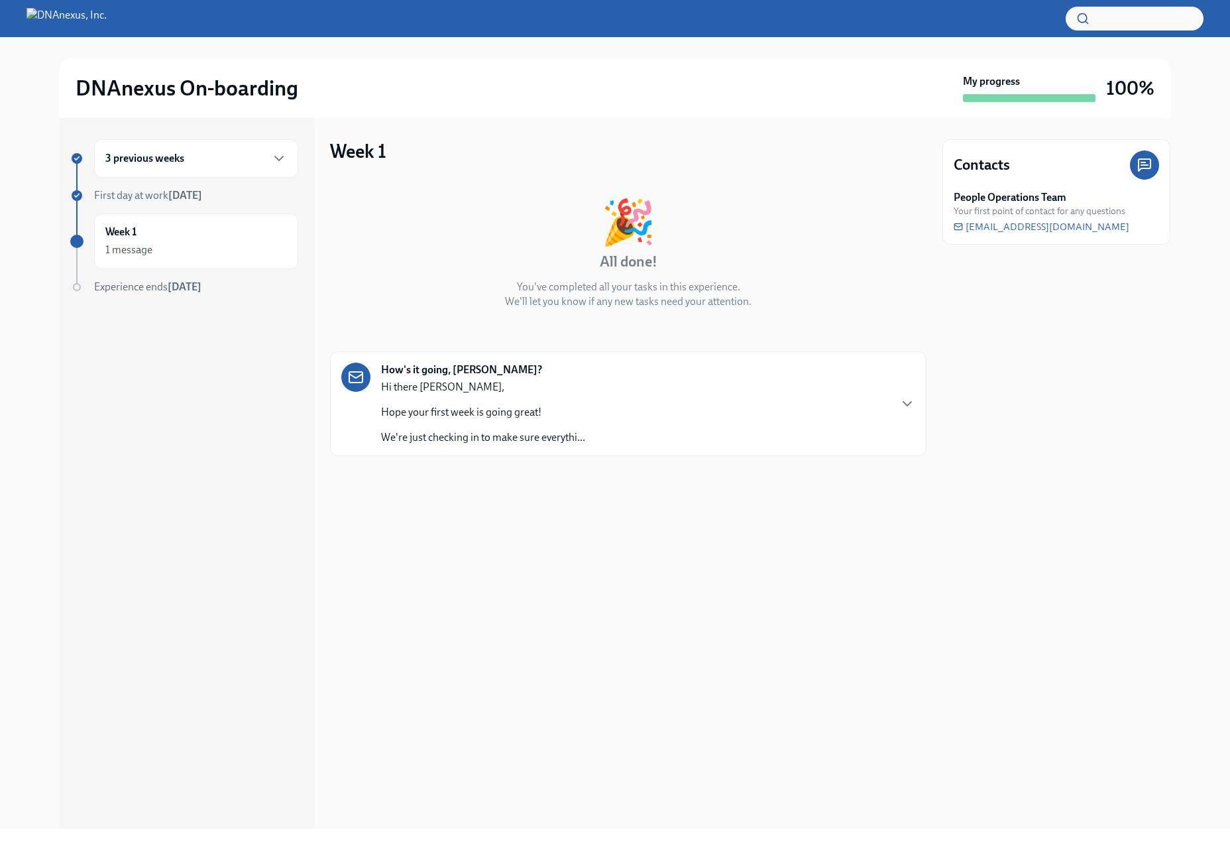
click at [260, 163] on div "3 previous weeks" at bounding box center [196, 158] width 182 height 16
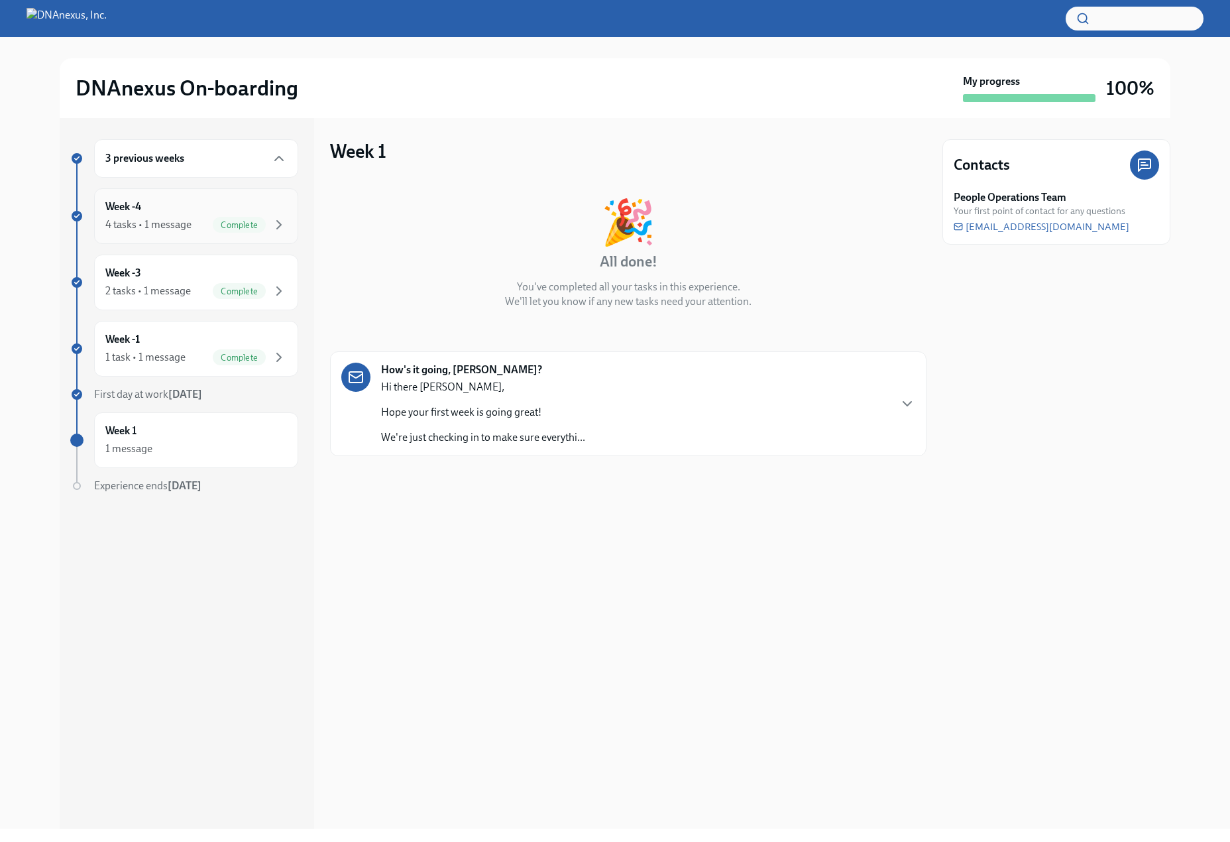
click at [189, 221] on div "4 tasks • 1 message" at bounding box center [148, 224] width 86 height 15
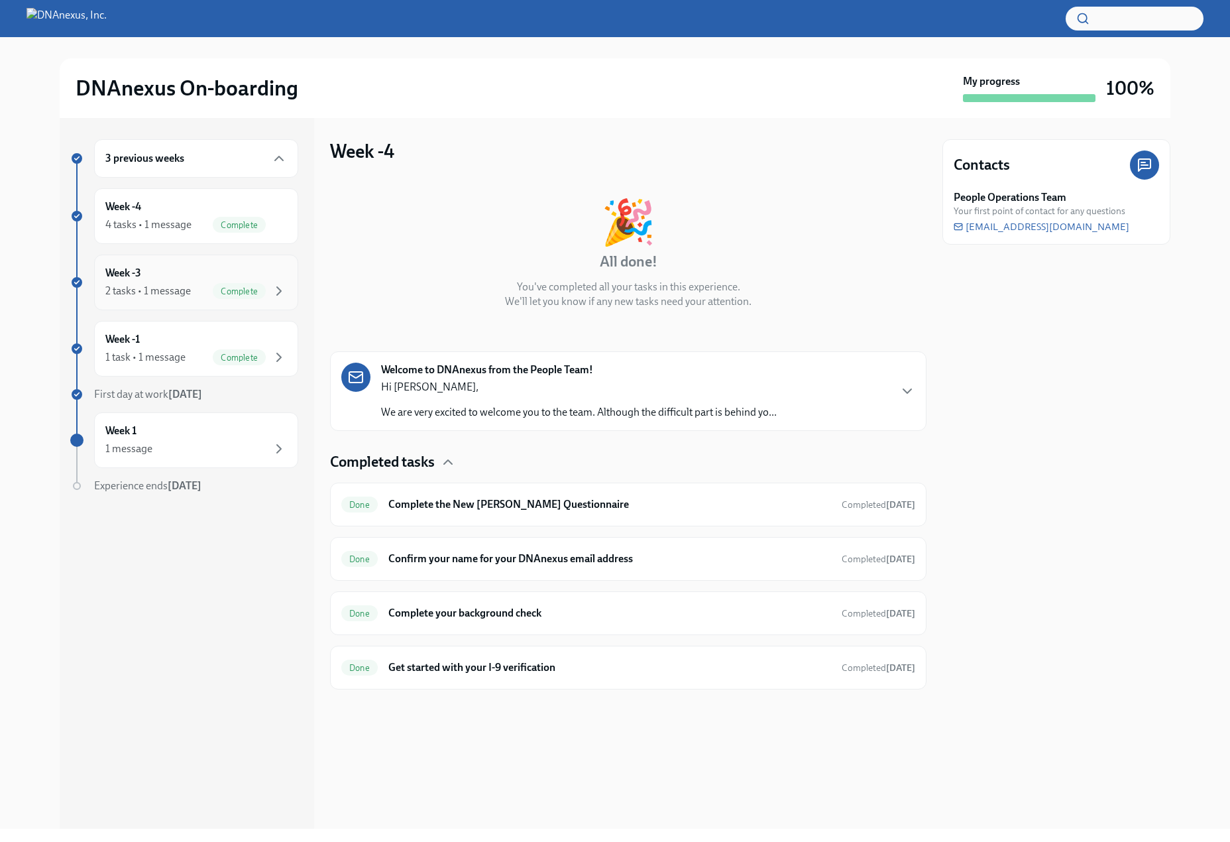
click at [152, 290] on div "2 tasks • 1 message" at bounding box center [147, 291] width 85 height 15
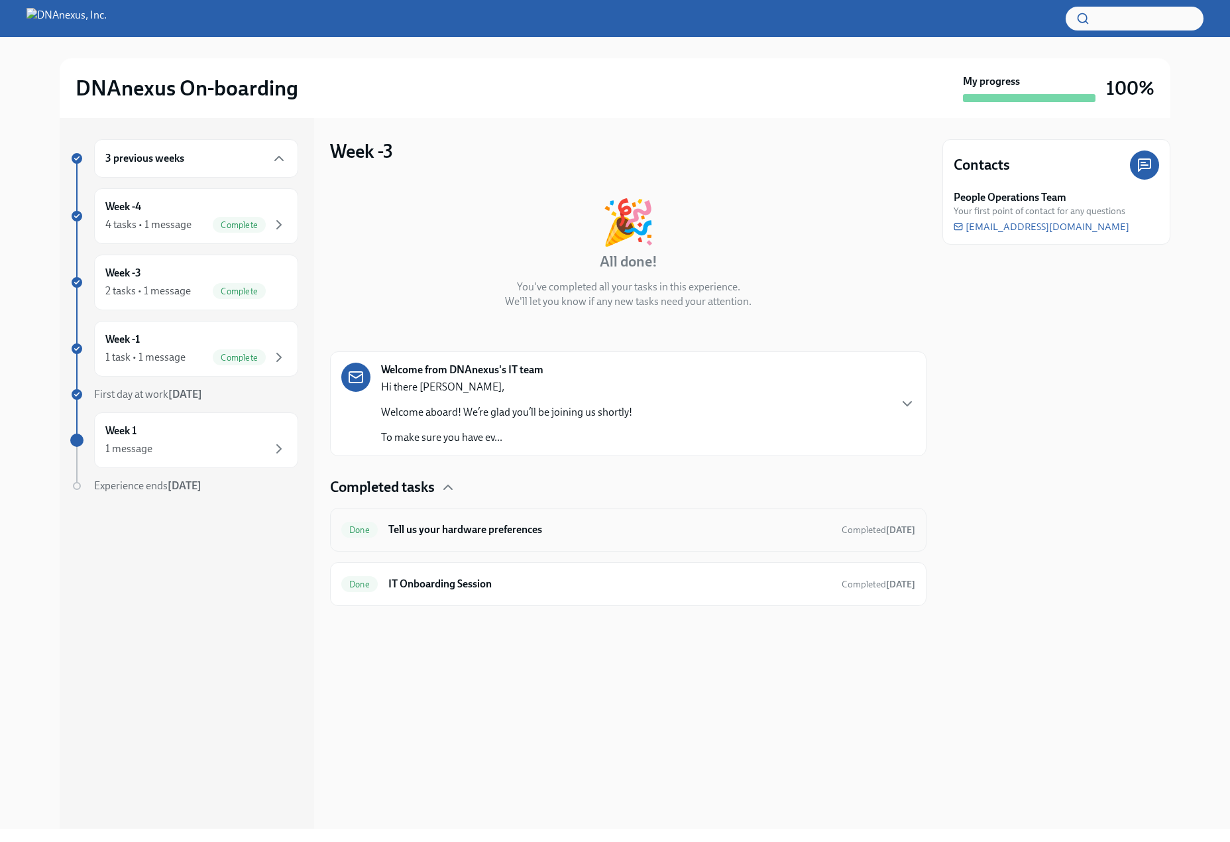
click at [617, 535] on h6 "Tell us your hardware preferences" at bounding box center [609, 529] width 443 height 15
